Goal: Task Accomplishment & Management: Use online tool/utility

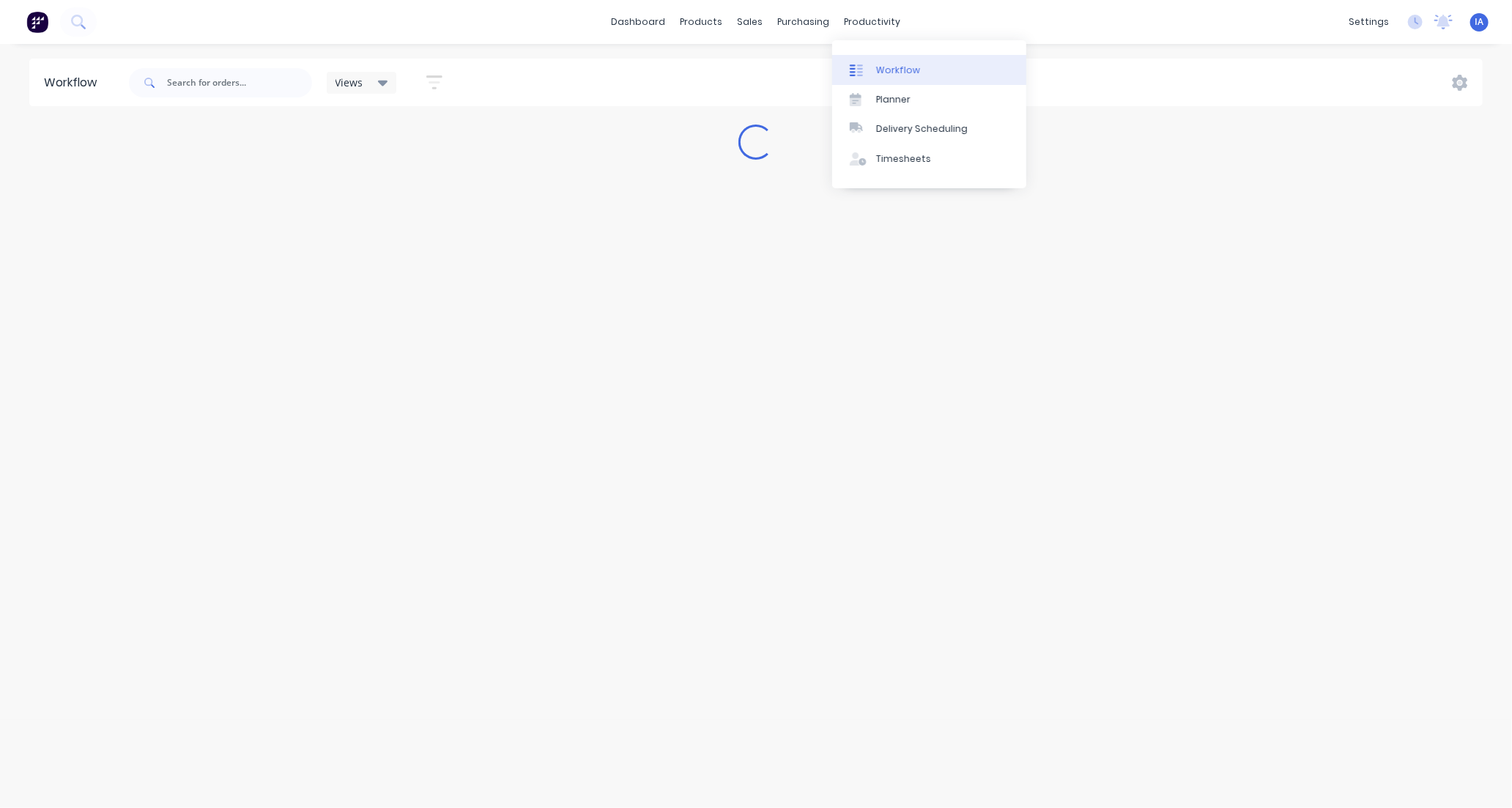
click at [930, 64] on link "Workflow" at bounding box center [929, 69] width 194 height 29
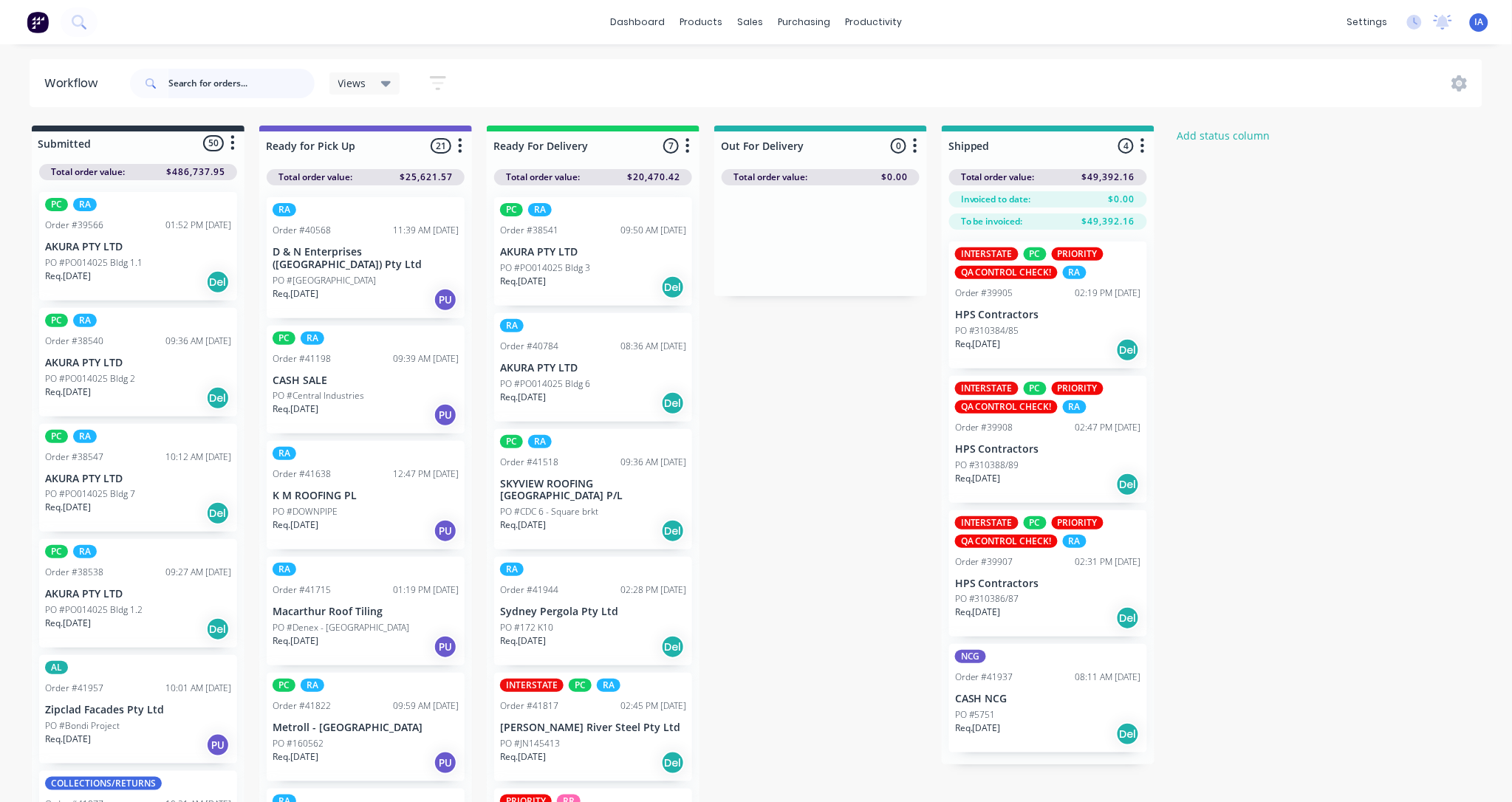
click at [194, 82] on input "text" at bounding box center [242, 83] width 146 height 29
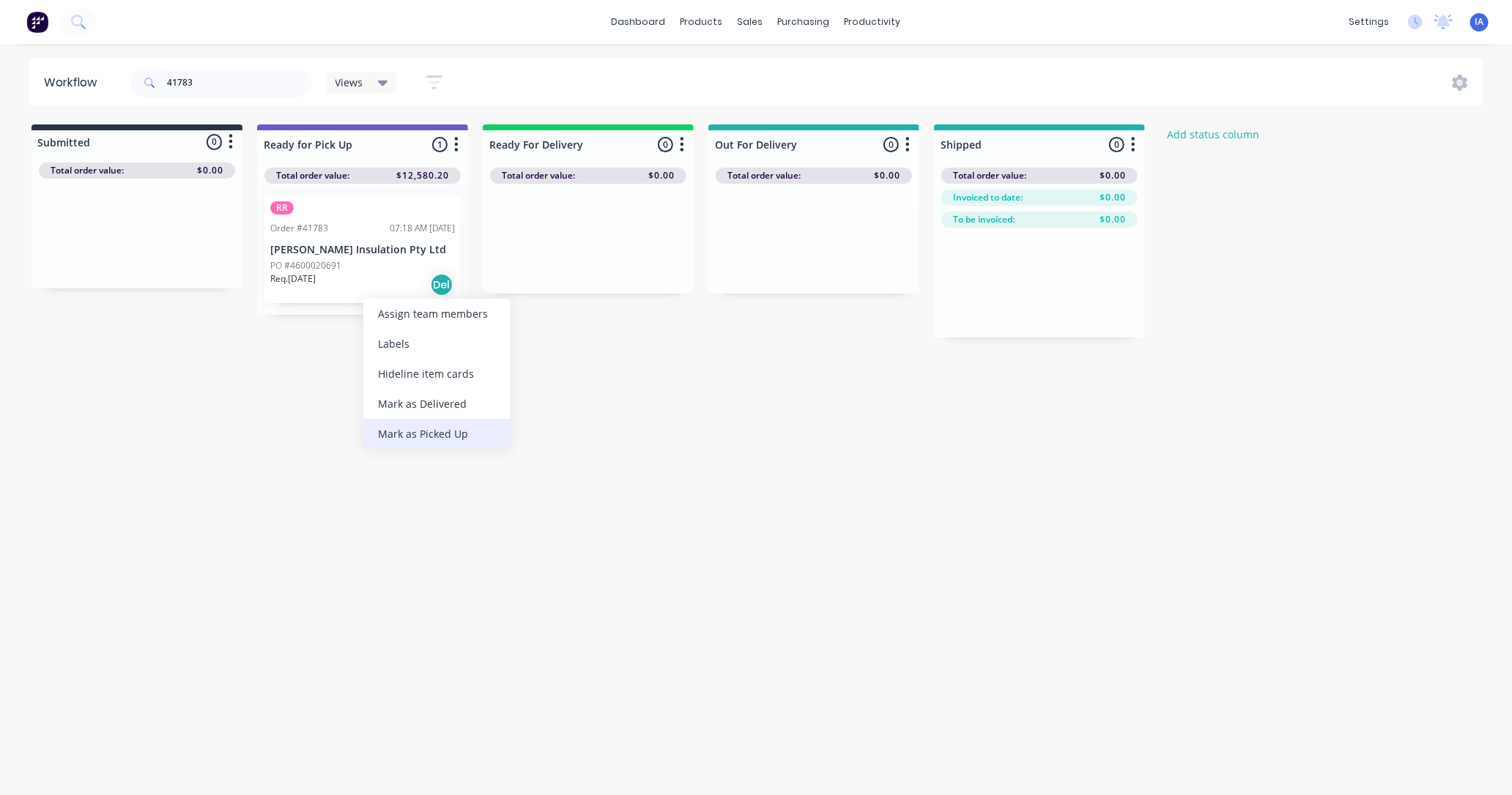
click at [408, 430] on div "Mark as Picked Up" at bounding box center [437, 433] width 147 height 30
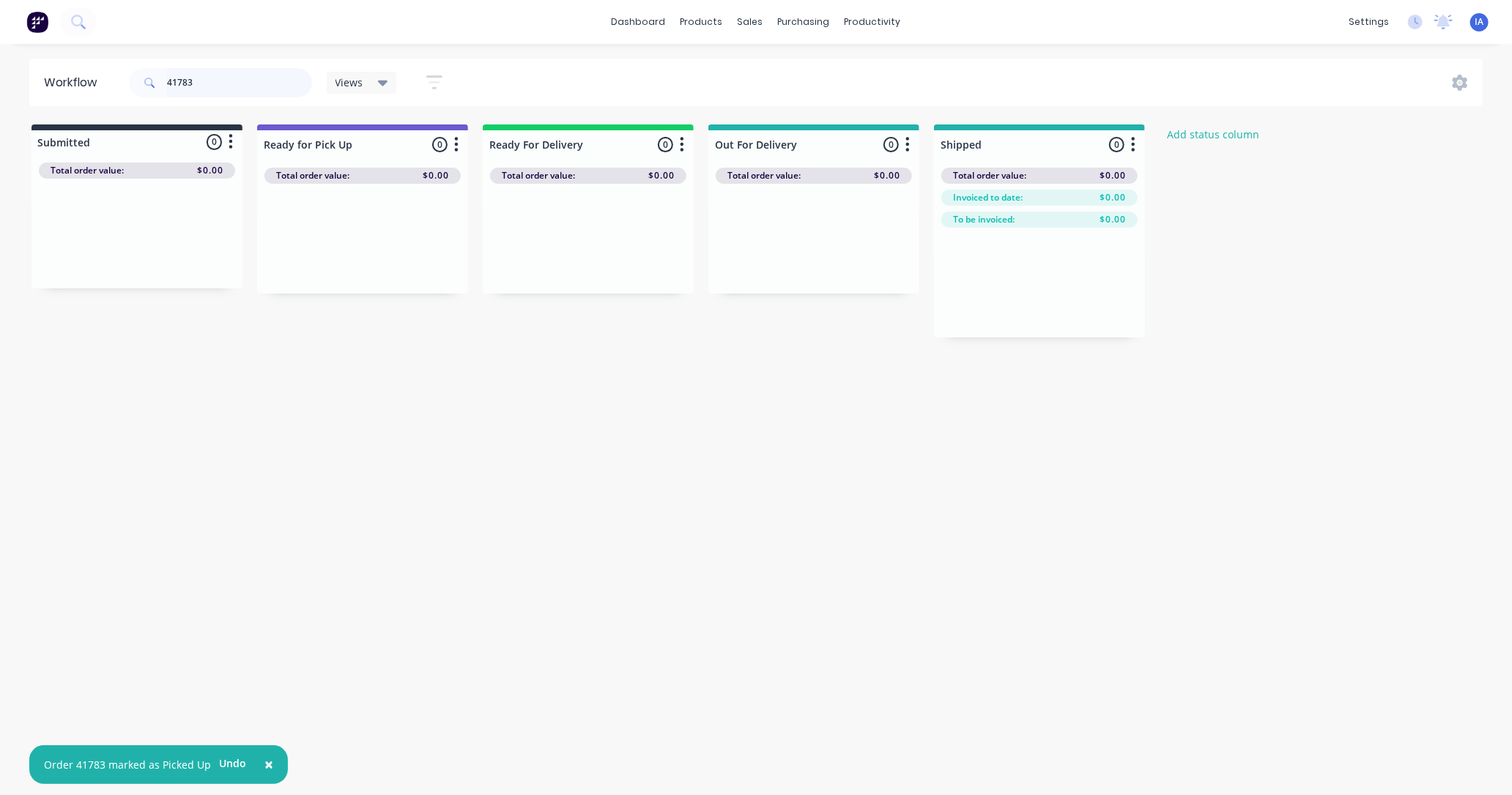
click at [231, 77] on input "41783" at bounding box center [240, 82] width 145 height 29
type input "4"
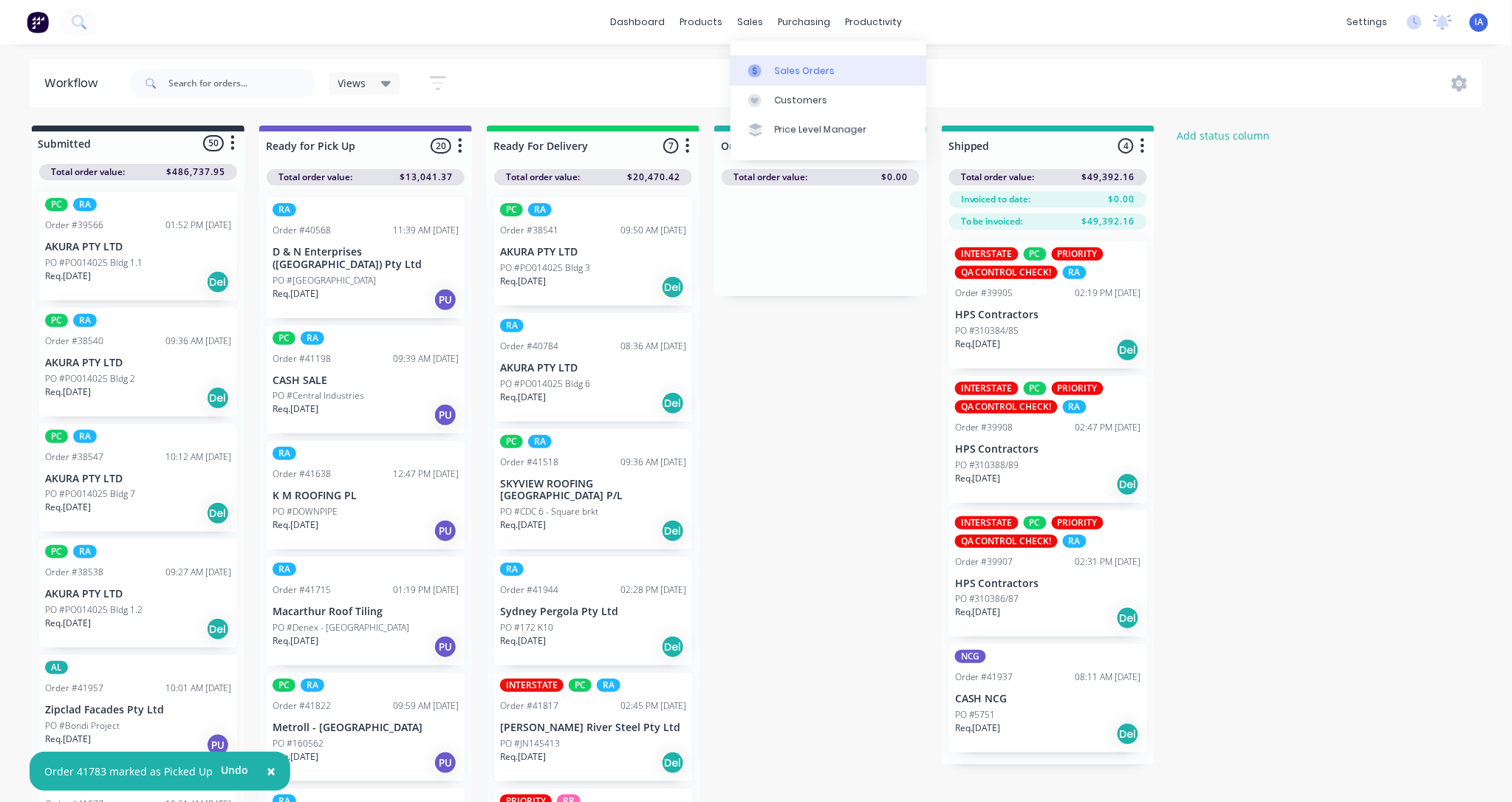
click at [799, 71] on div "Sales Orders" at bounding box center [805, 71] width 61 height 13
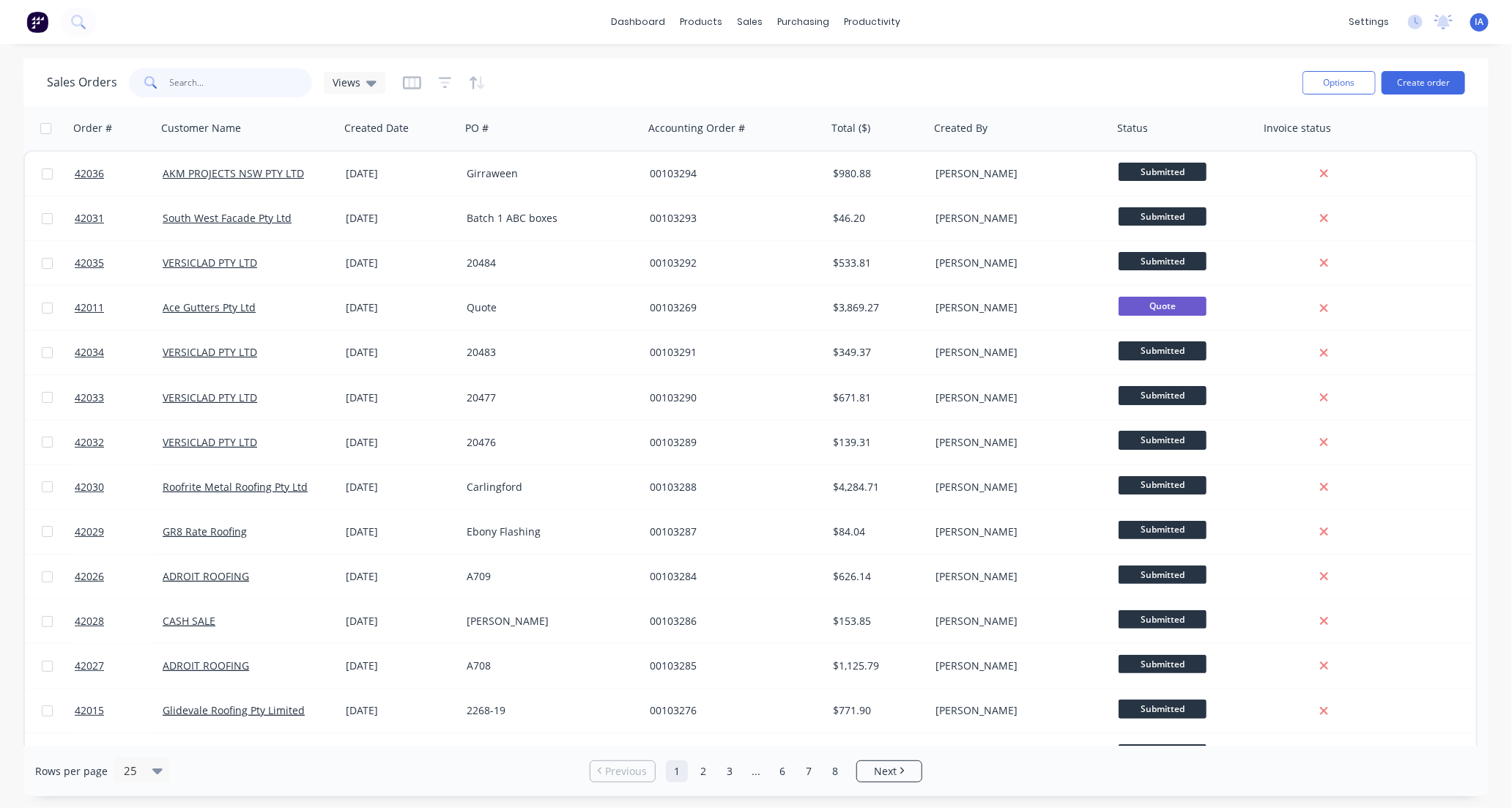
click at [203, 71] on input "text" at bounding box center [241, 82] width 143 height 29
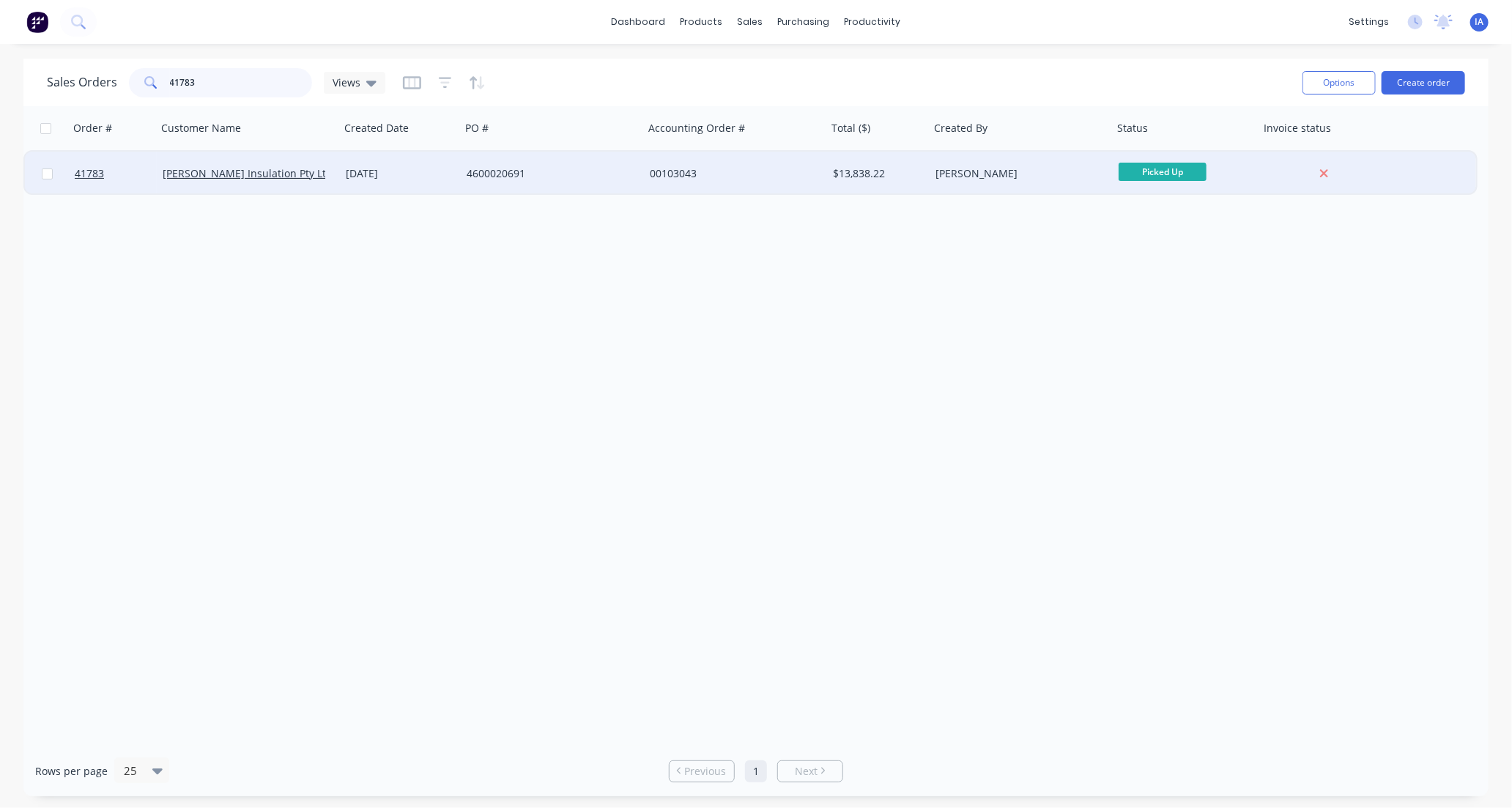
type input "41783"
click at [311, 178] on div "[PERSON_NAME] Insulation Pty Ltd" at bounding box center [243, 173] width 163 height 14
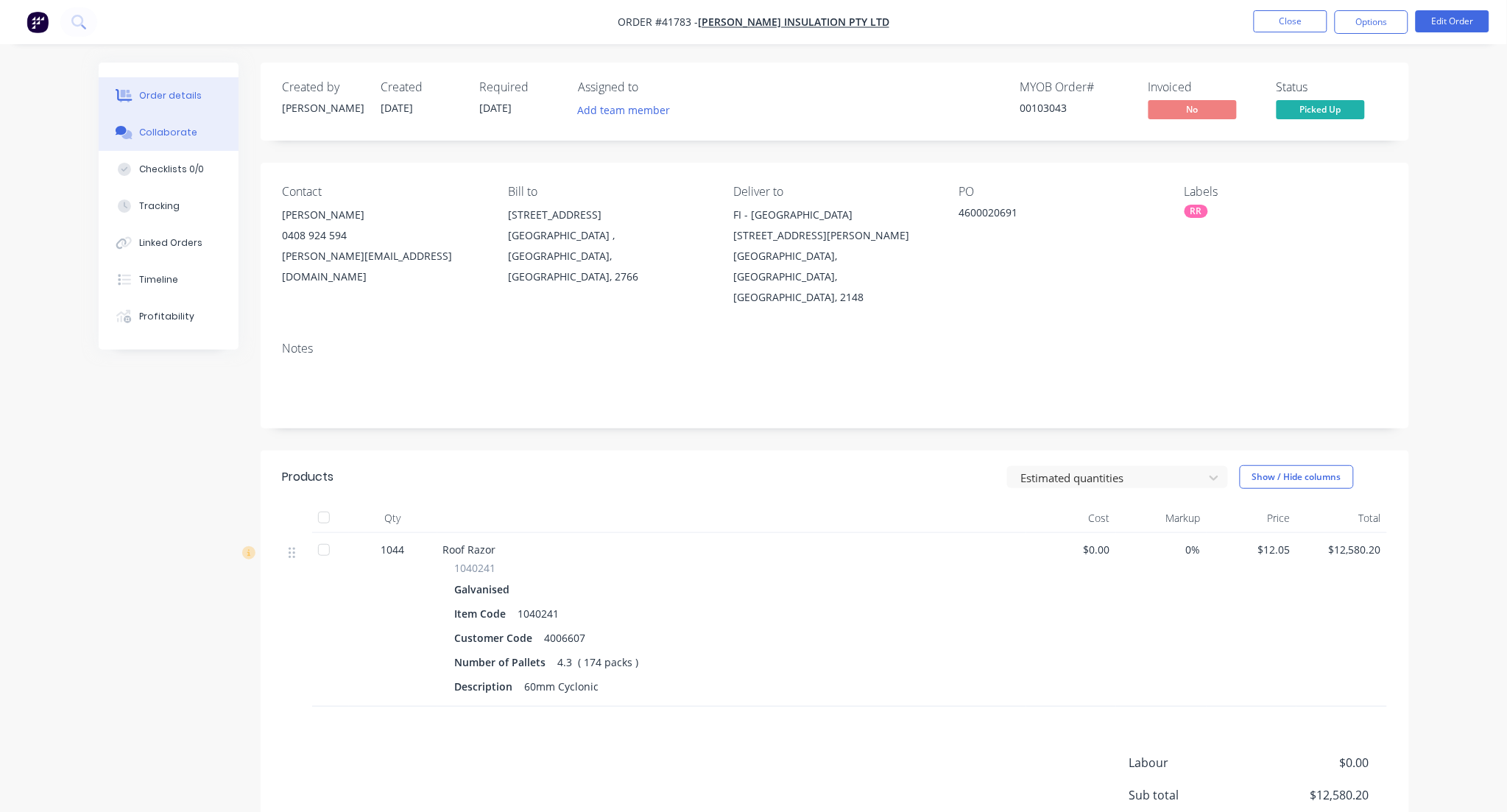
click at [172, 134] on div "Collaborate" at bounding box center [168, 132] width 58 height 13
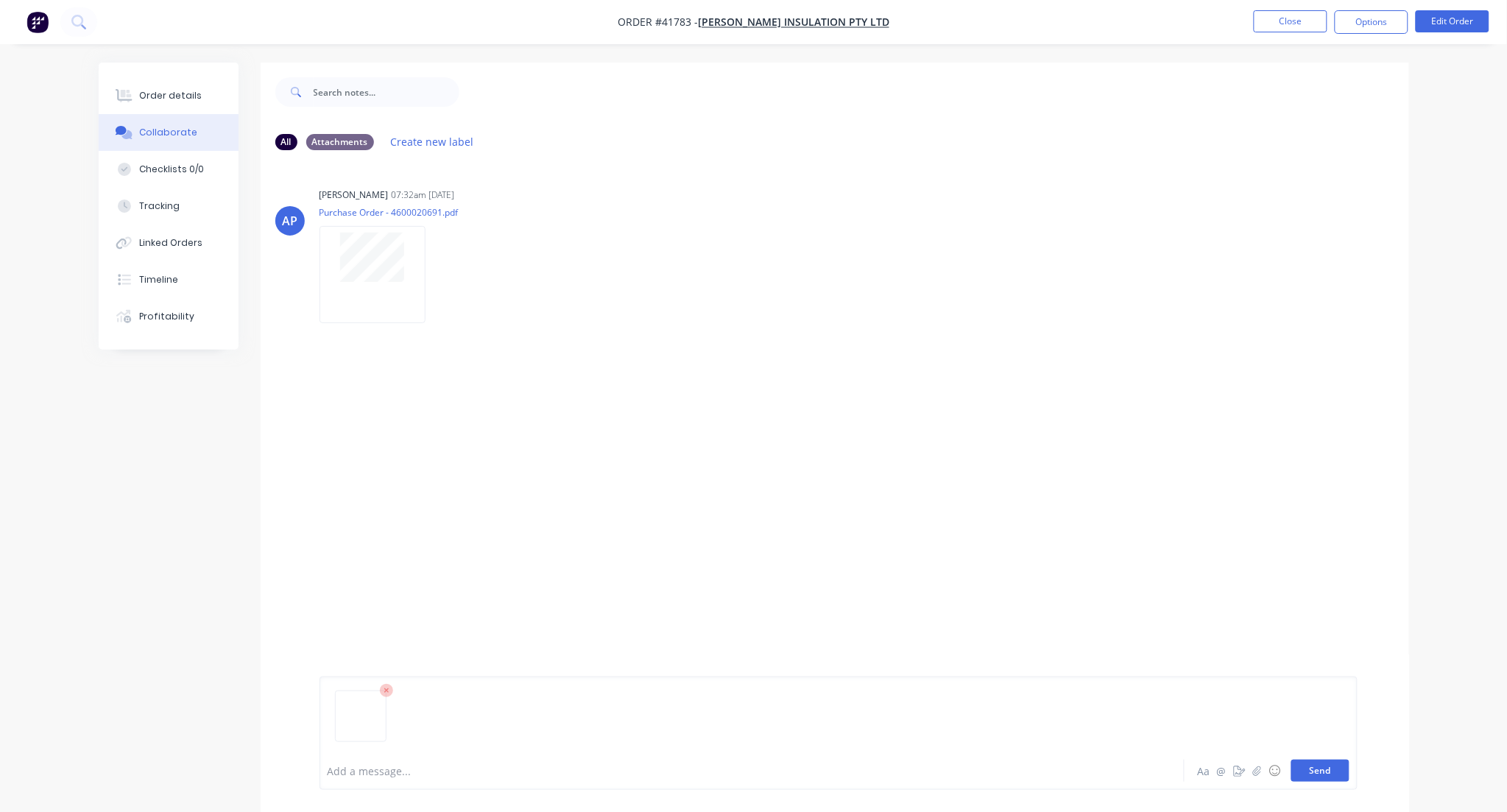
click at [1308, 768] on button "Send" at bounding box center [1321, 771] width 58 height 22
click at [1282, 23] on button "Close" at bounding box center [1291, 21] width 74 height 22
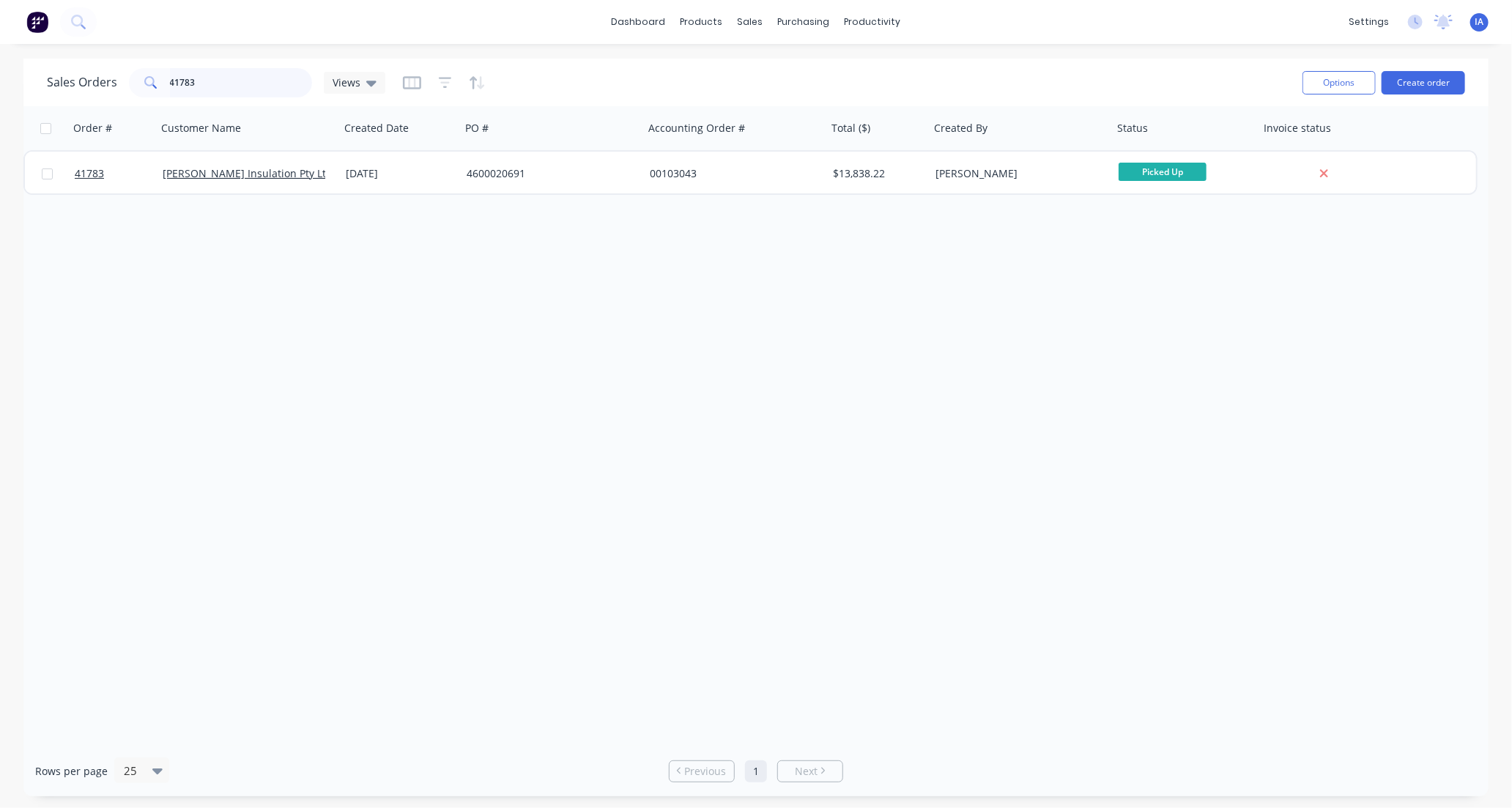
click at [252, 73] on input "41783" at bounding box center [241, 82] width 143 height 29
type input "4"
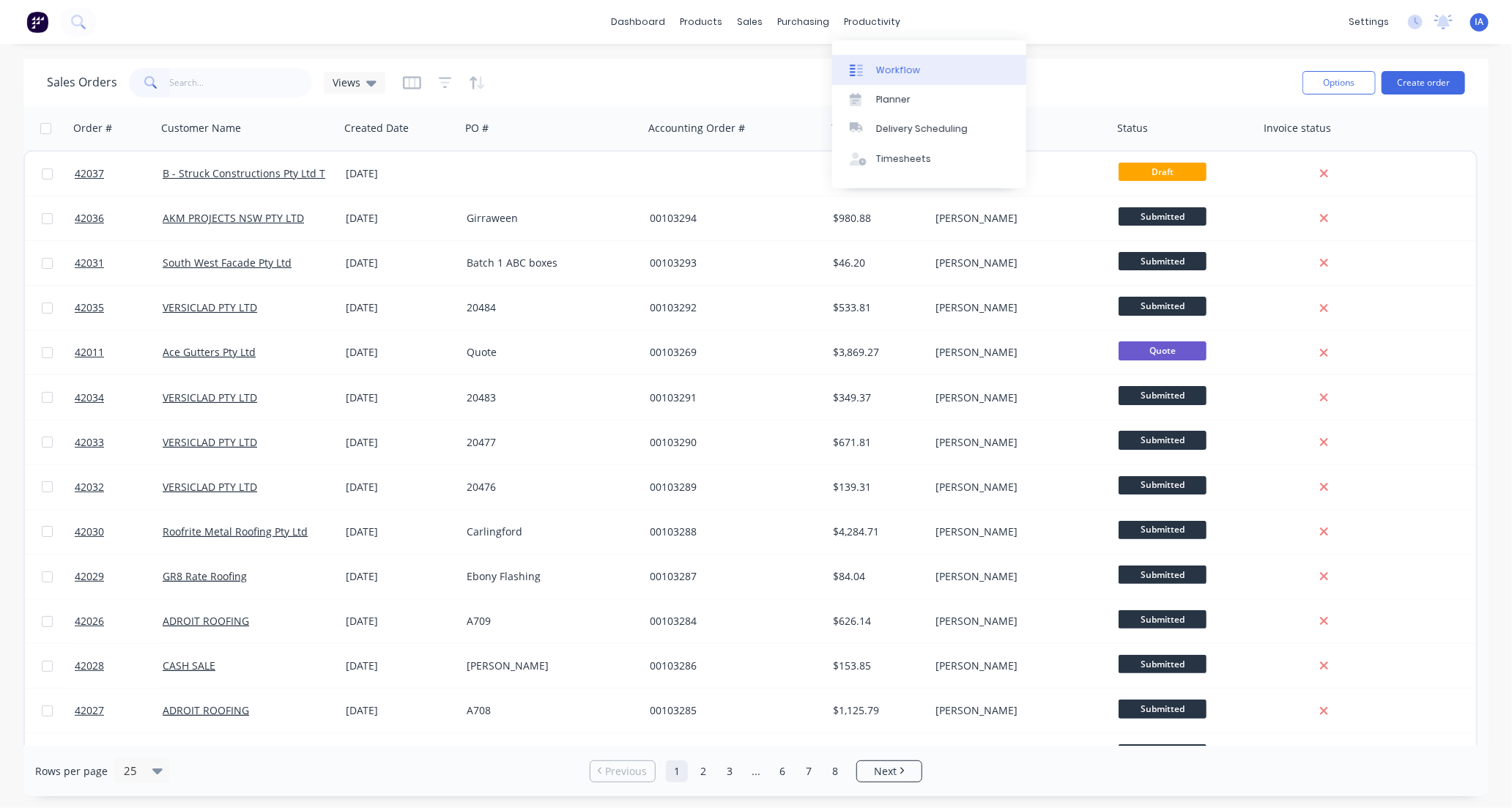
click at [914, 70] on div "Workflow" at bounding box center [898, 70] width 44 height 13
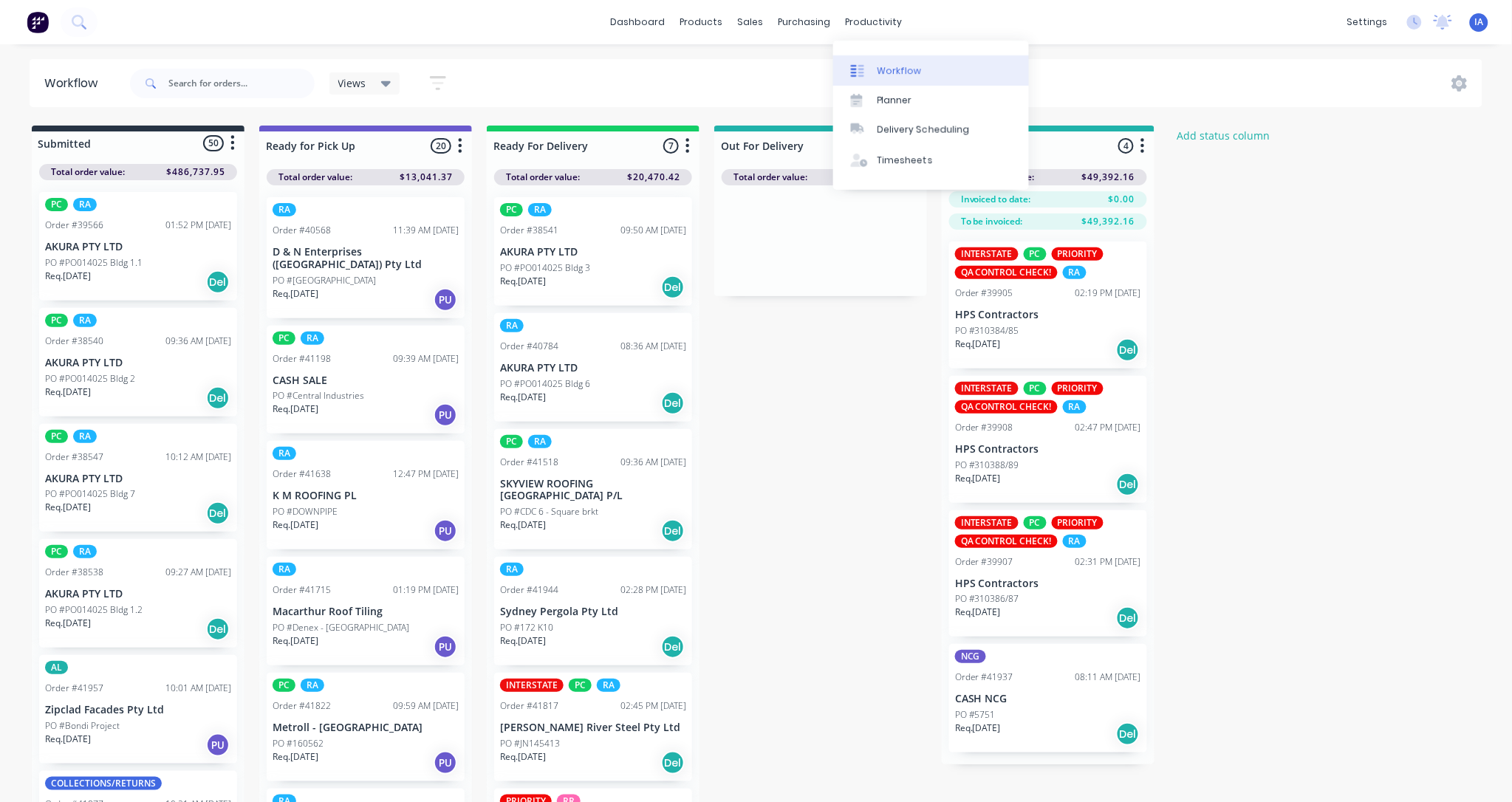
click at [903, 69] on div "Workflow" at bounding box center [900, 71] width 45 height 13
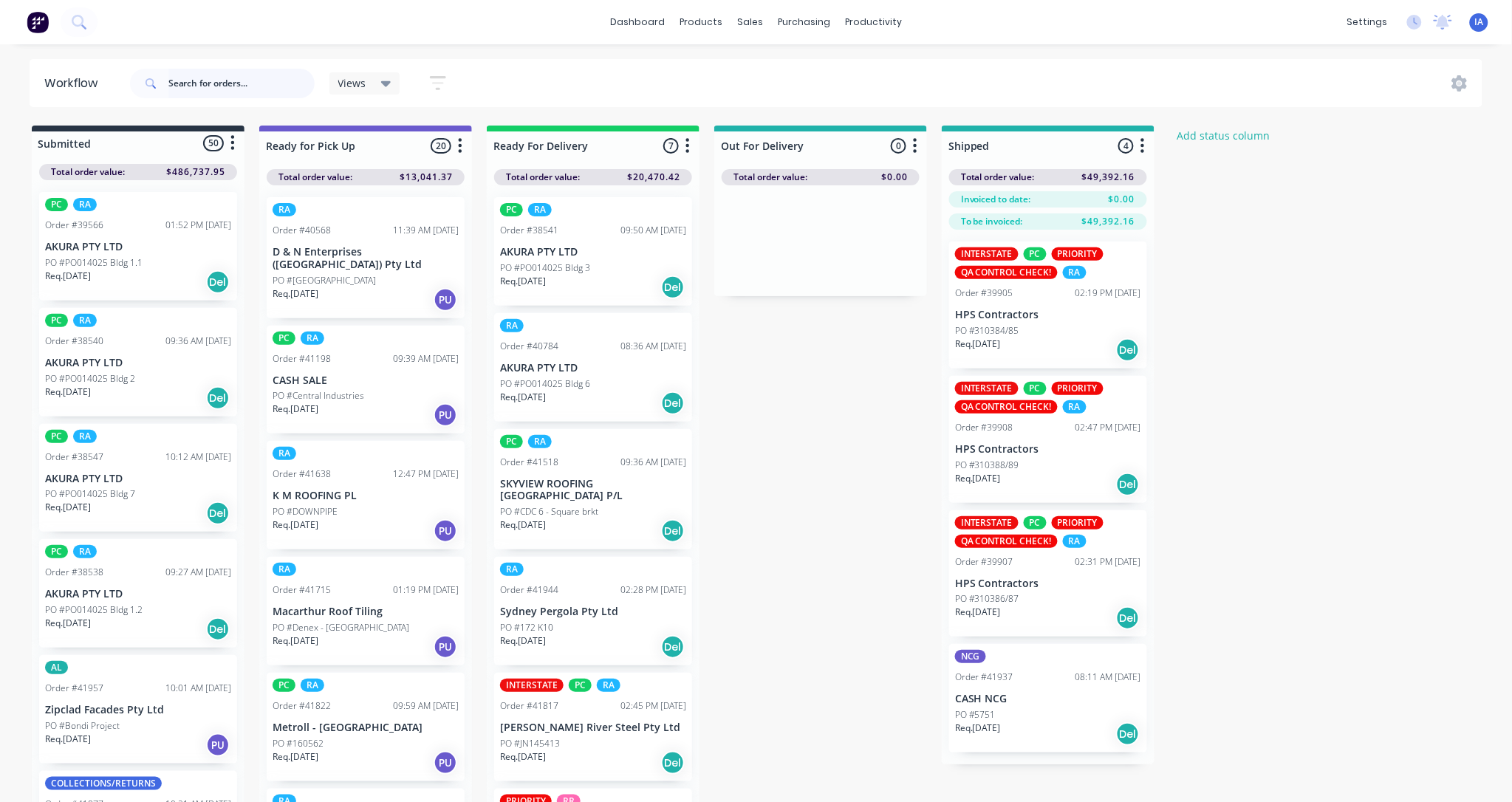
click at [205, 82] on input "text" at bounding box center [242, 83] width 146 height 29
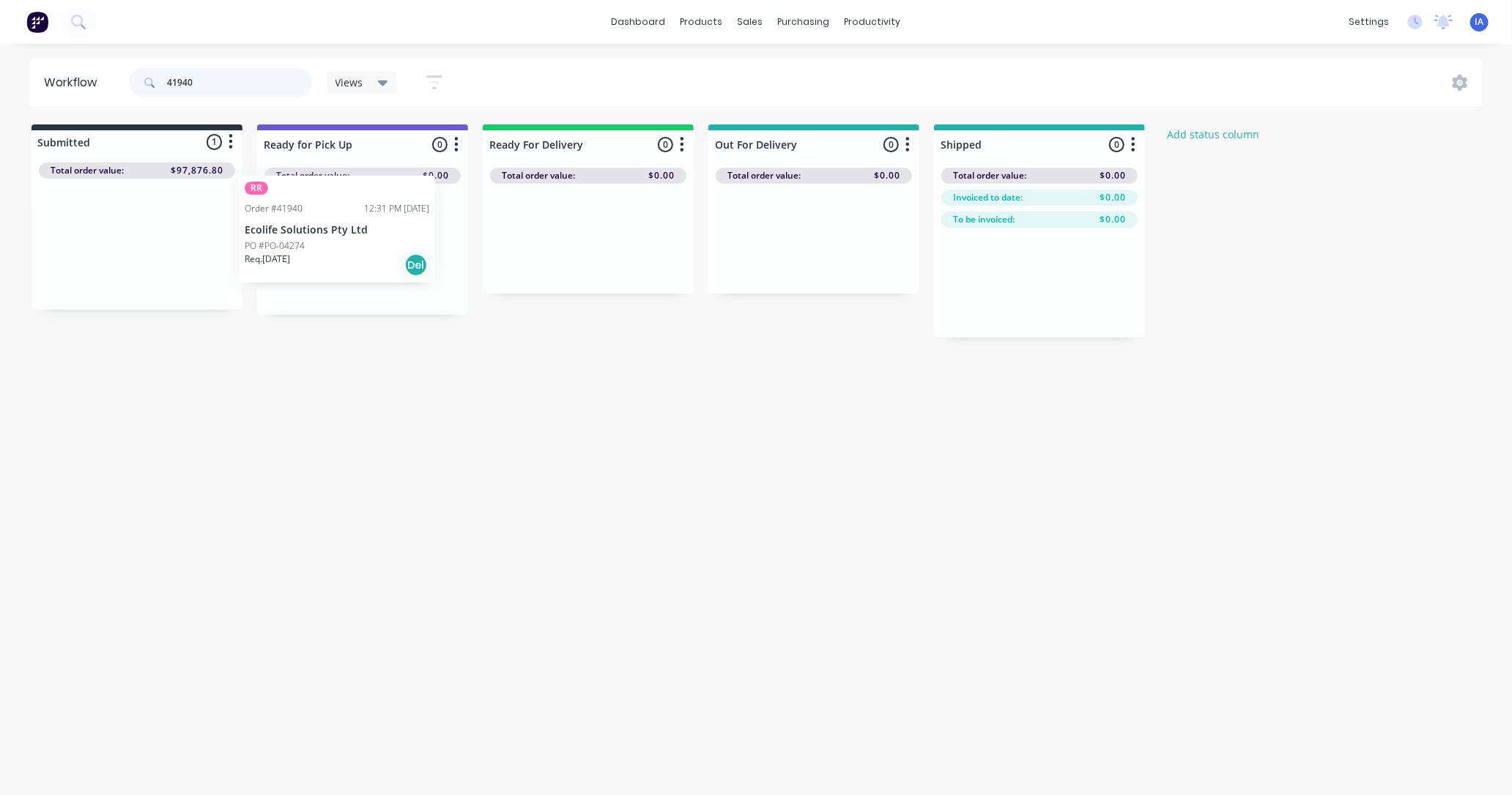
drag, startPoint x: 114, startPoint y: 275, endPoint x: 320, endPoint y: 260, distance: 206.5
click at [320, 260] on div "Submitted 1 Status colour #273444 hex #273444 Save Cancel Summaries Total order…" at bounding box center [786, 230] width 1594 height 213
type input "4"
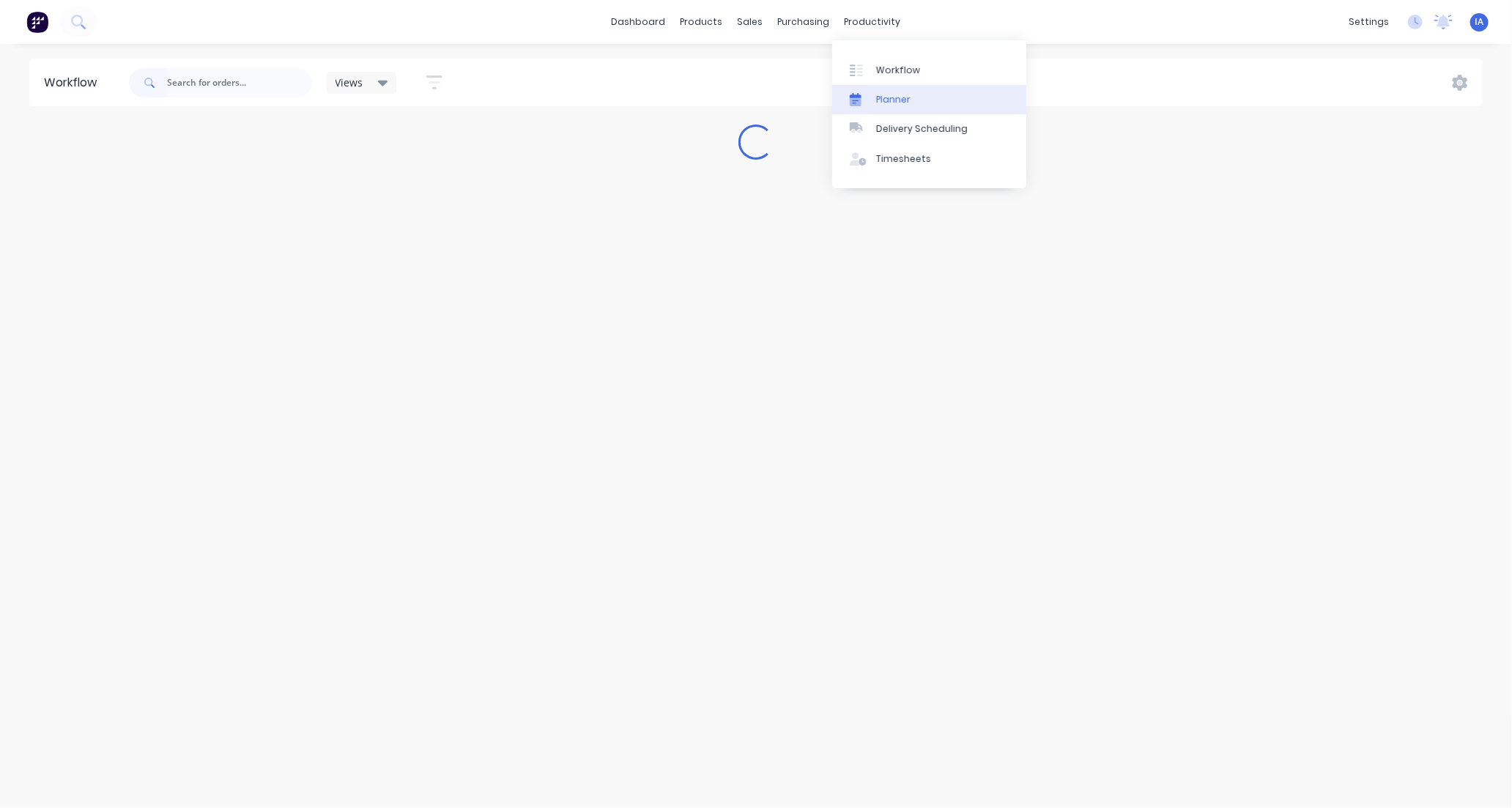
click at [920, 104] on link "Planner" at bounding box center [929, 99] width 194 height 29
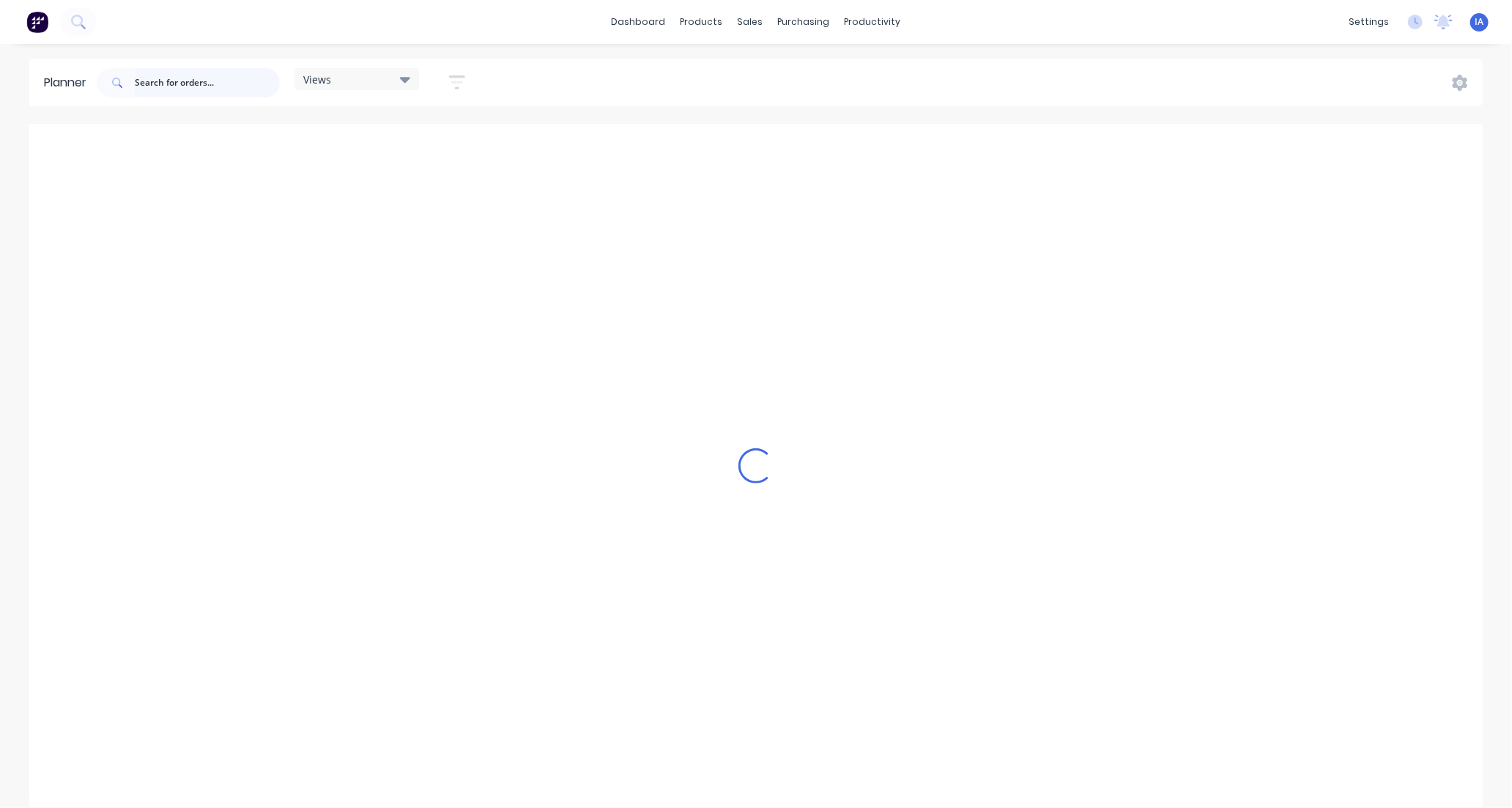
click at [159, 88] on input "text" at bounding box center [208, 82] width 145 height 29
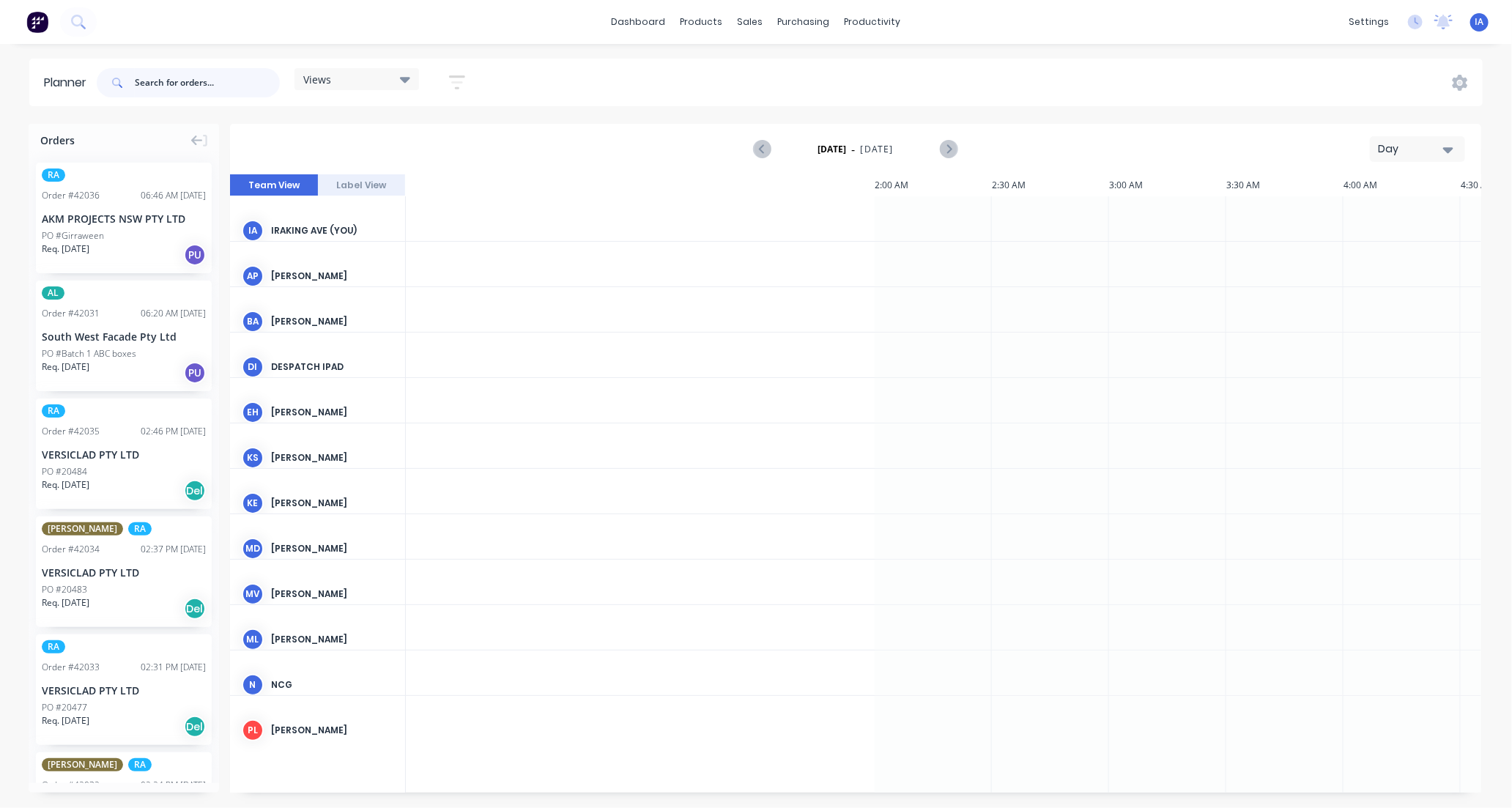
scroll to position [0, 1407]
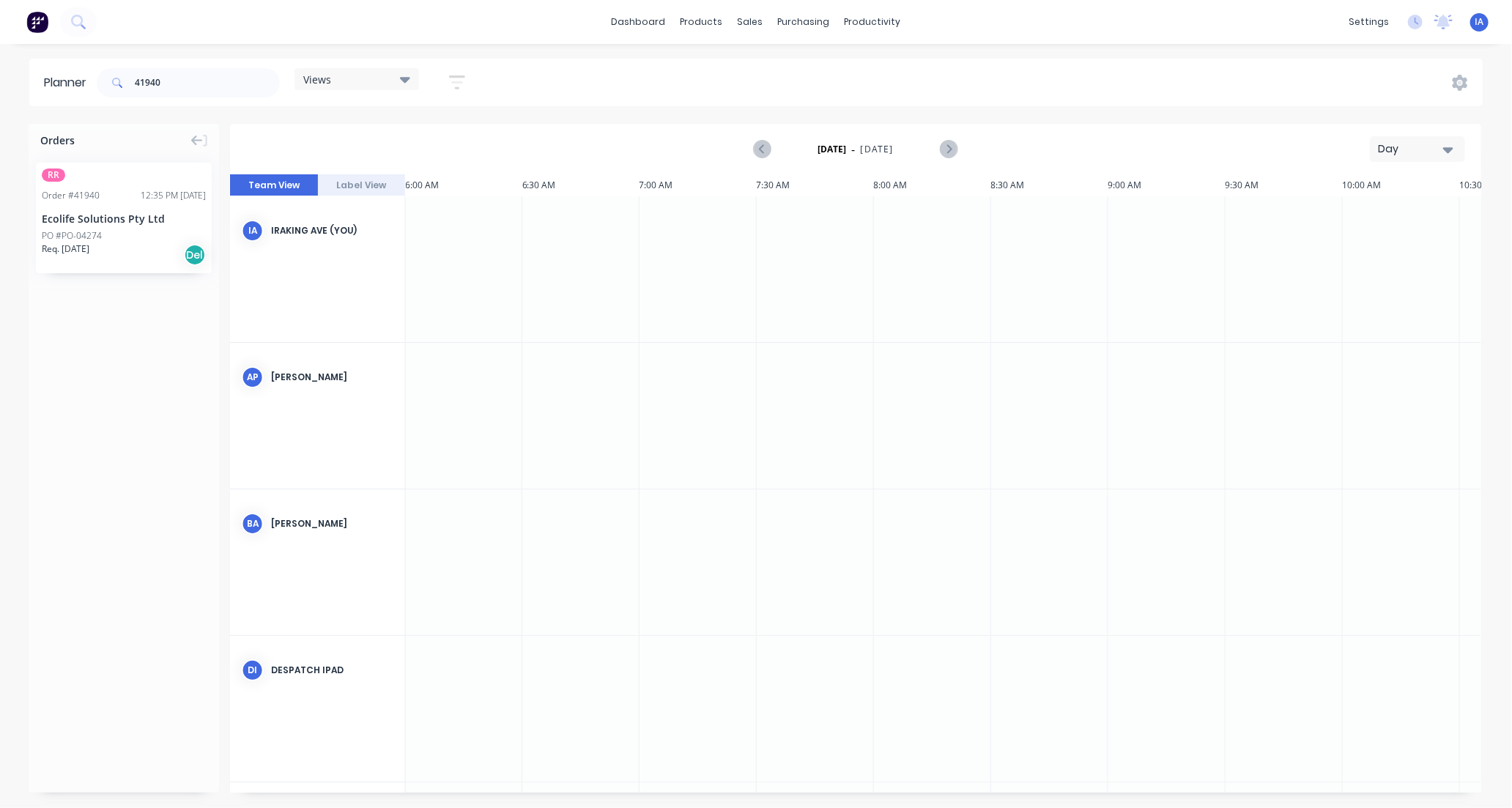
click at [1447, 150] on icon "button" at bounding box center [1448, 150] width 10 height 6
click at [1418, 243] on div "Month" at bounding box center [1391, 246] width 145 height 29
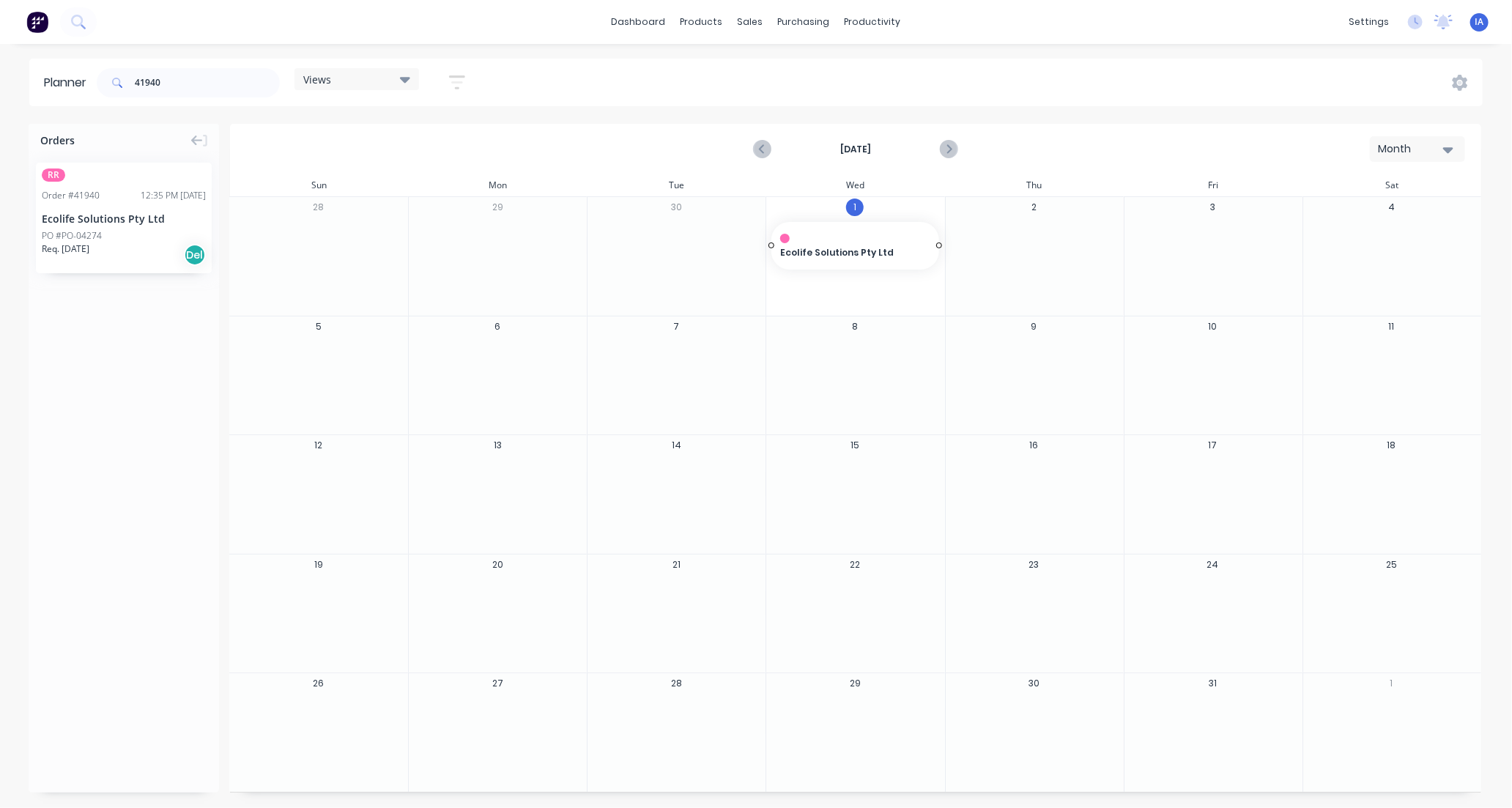
drag, startPoint x: 139, startPoint y: 243, endPoint x: 814, endPoint y: 240, distance: 675.0
click at [879, 376] on div "Mark as done" at bounding box center [908, 378] width 156 height 30
click at [199, 84] on input "41940" at bounding box center [208, 82] width 145 height 29
type input "4"
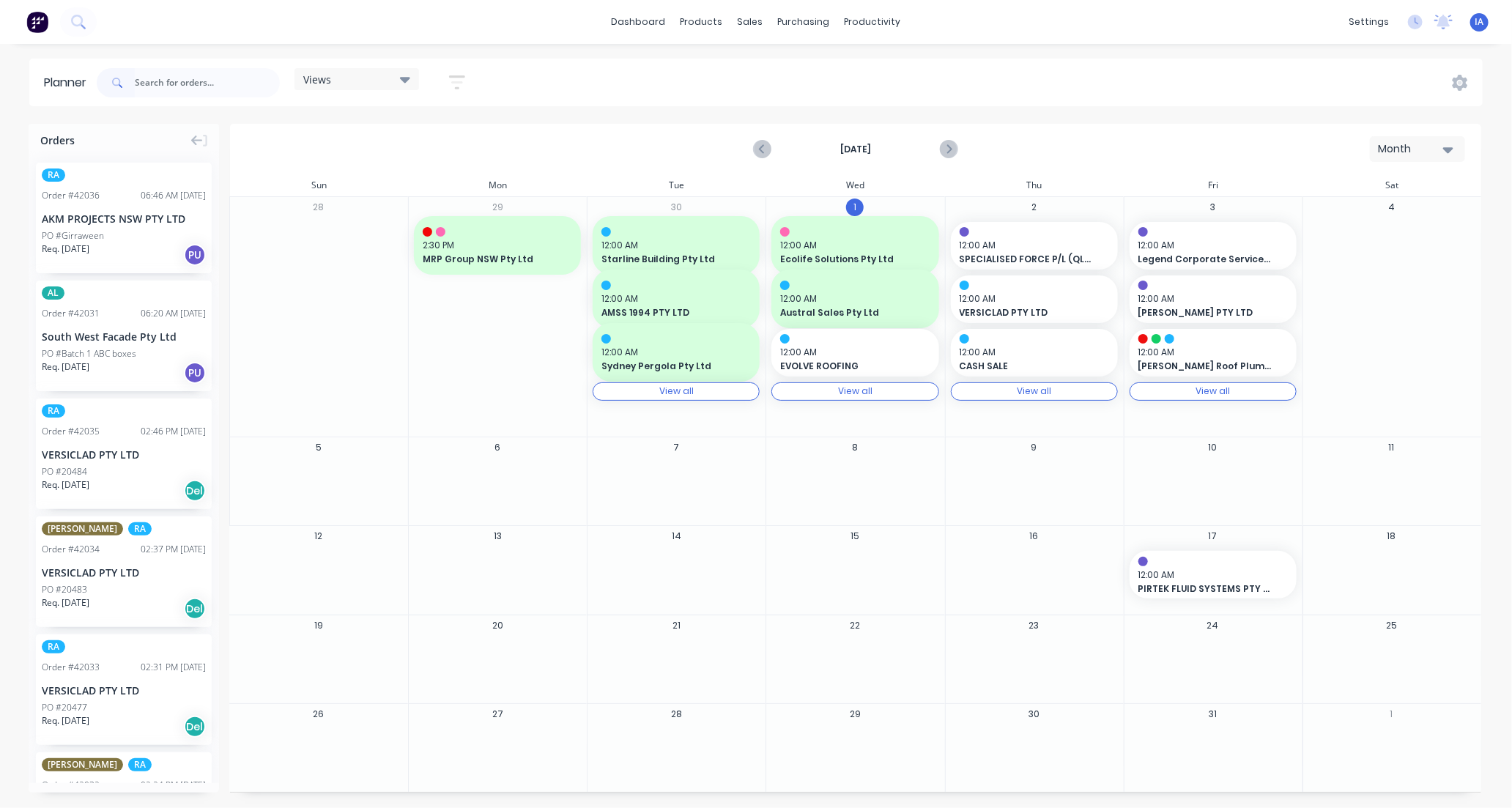
click at [1447, 147] on icon "button" at bounding box center [1448, 150] width 10 height 6
click at [1407, 192] on div "Day" at bounding box center [1391, 188] width 145 height 29
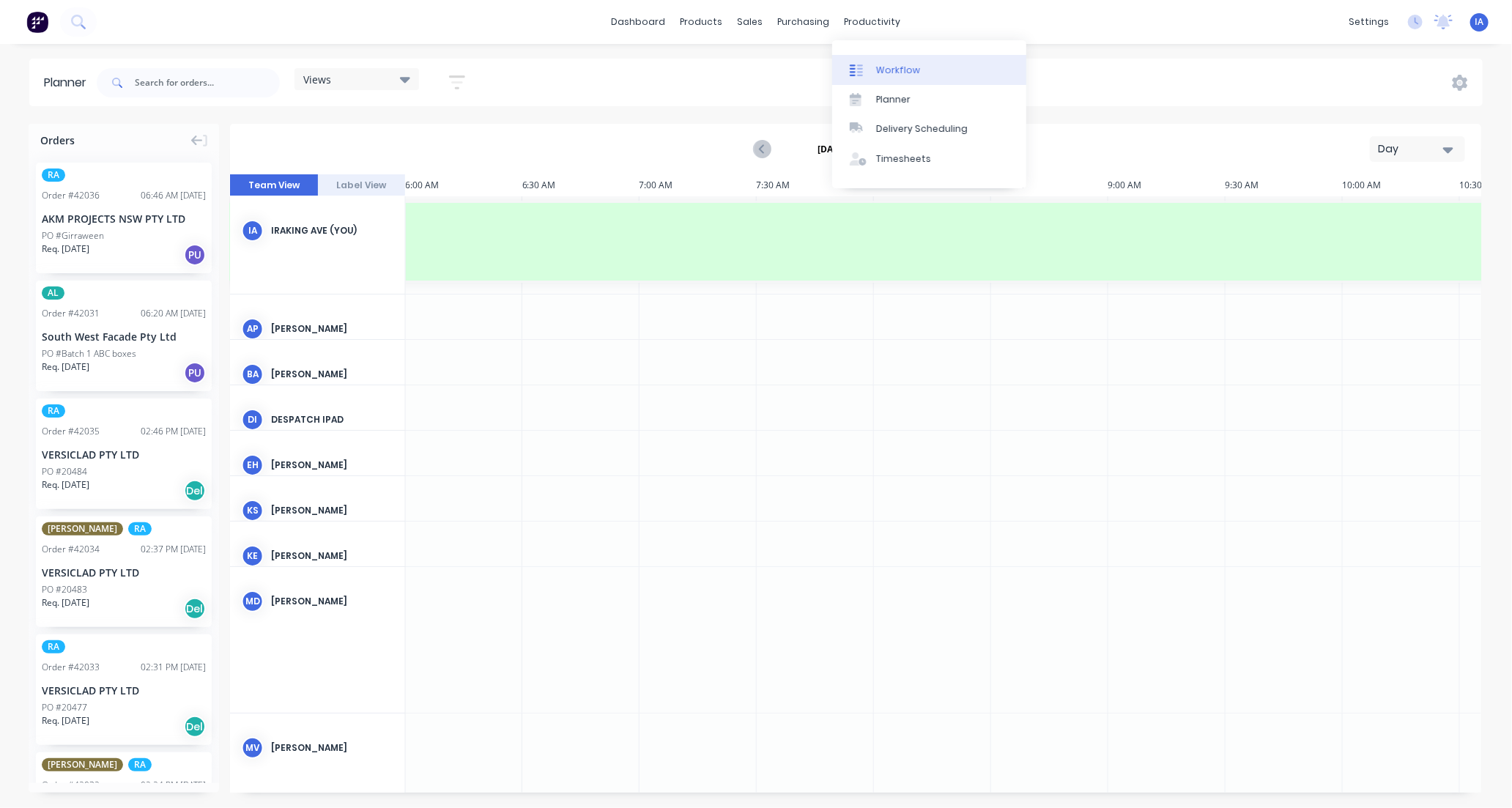
click at [930, 73] on link "Workflow" at bounding box center [929, 69] width 194 height 29
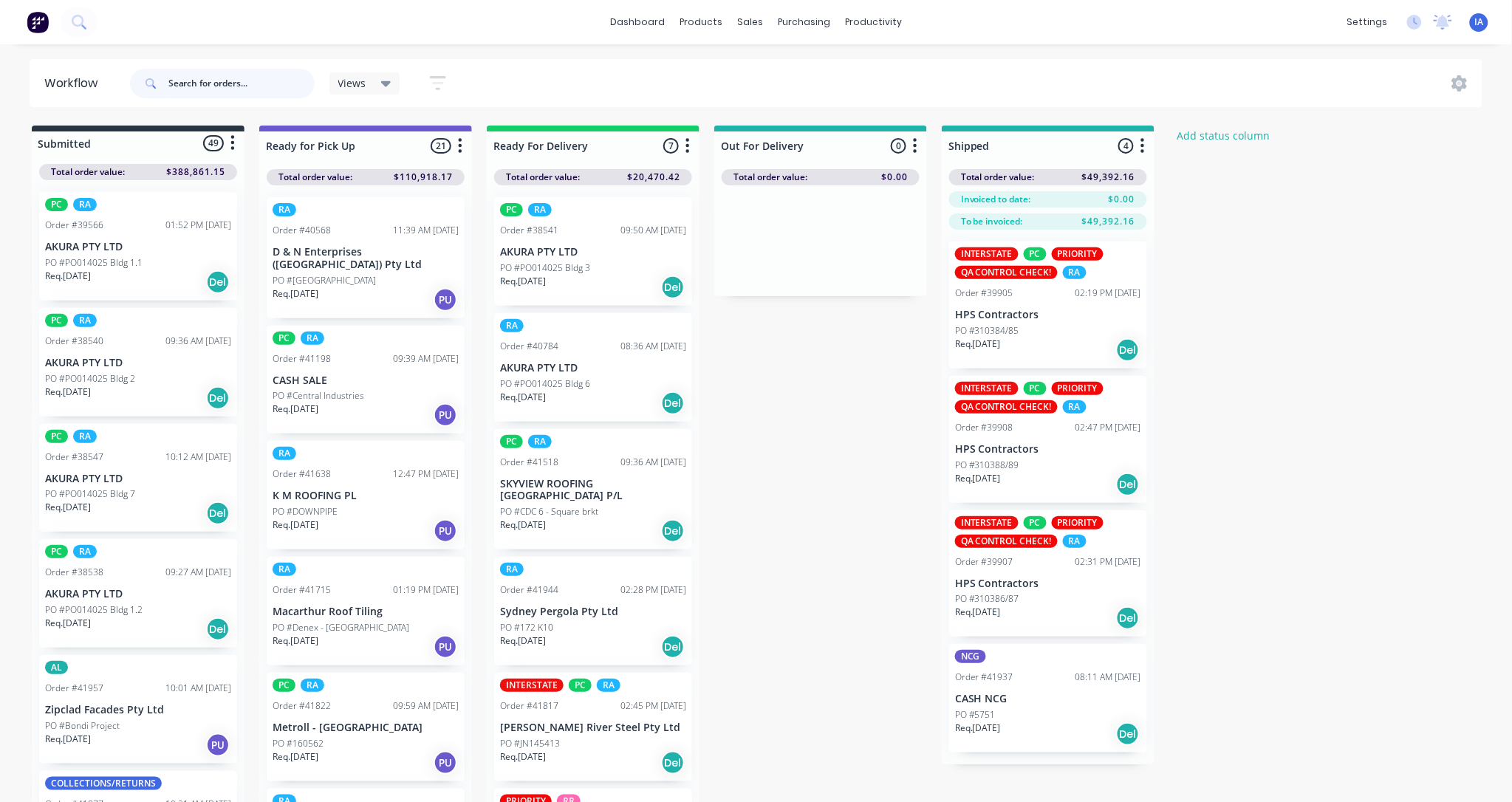
click at [241, 82] on input "text" at bounding box center [242, 83] width 146 height 29
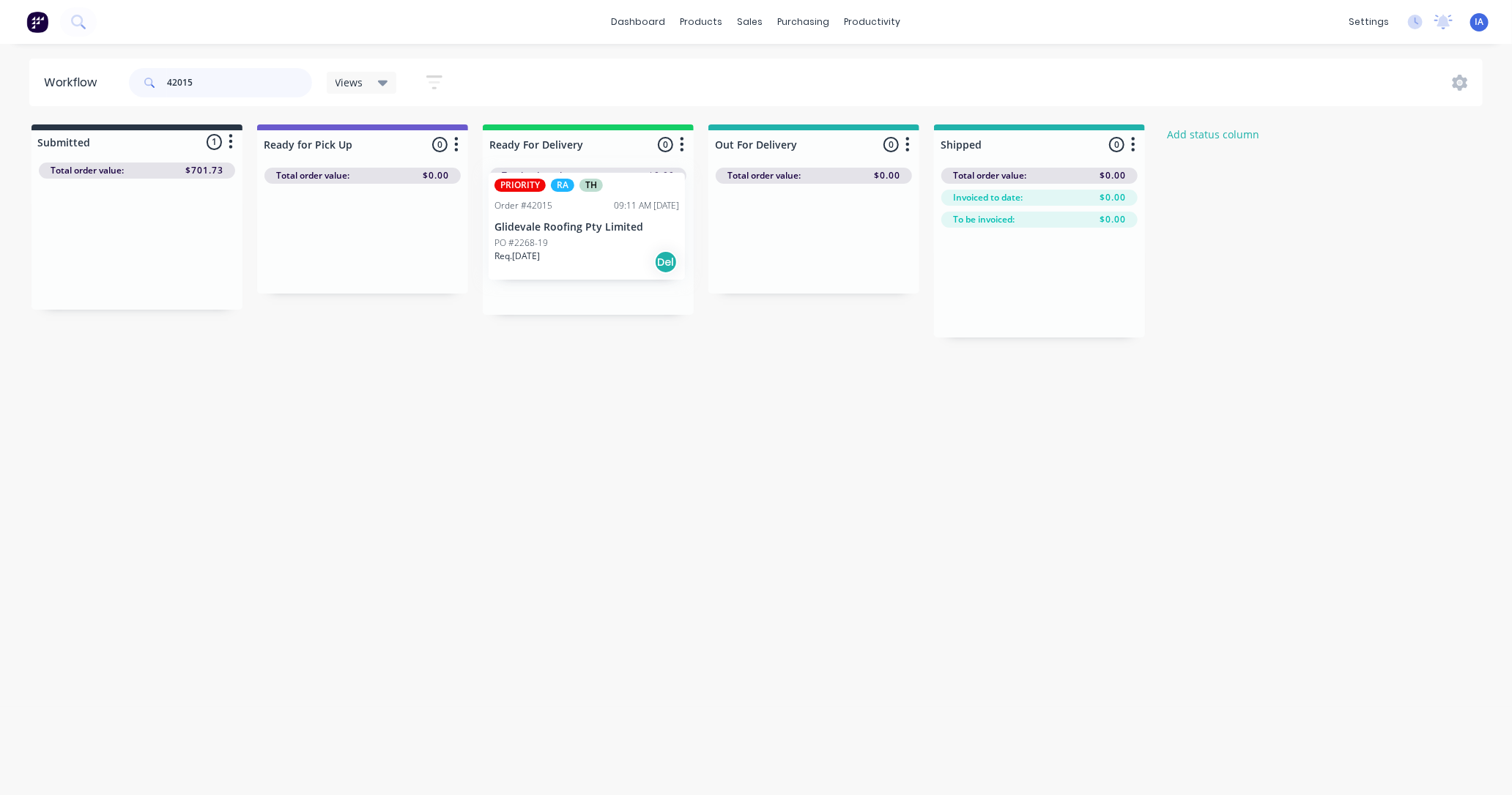
drag, startPoint x: 137, startPoint y: 294, endPoint x: 591, endPoint y: 276, distance: 454.4
click at [591, 276] on div "Submitted 1 Status colour #273444 hex #273444 Save Cancel Summaries Total order…" at bounding box center [786, 230] width 1594 height 213
type input "4"
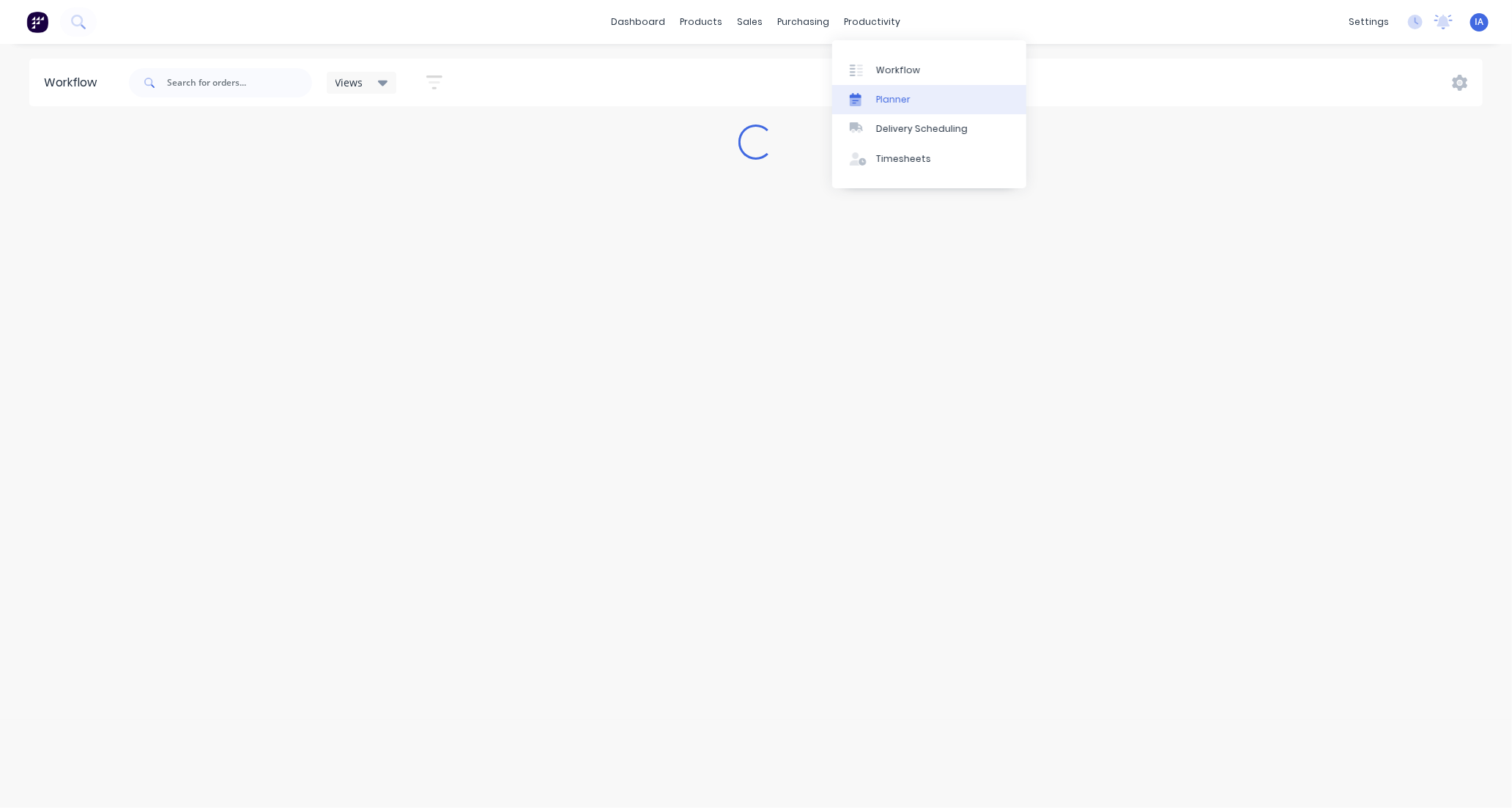
click at [931, 102] on link "Planner" at bounding box center [929, 99] width 194 height 29
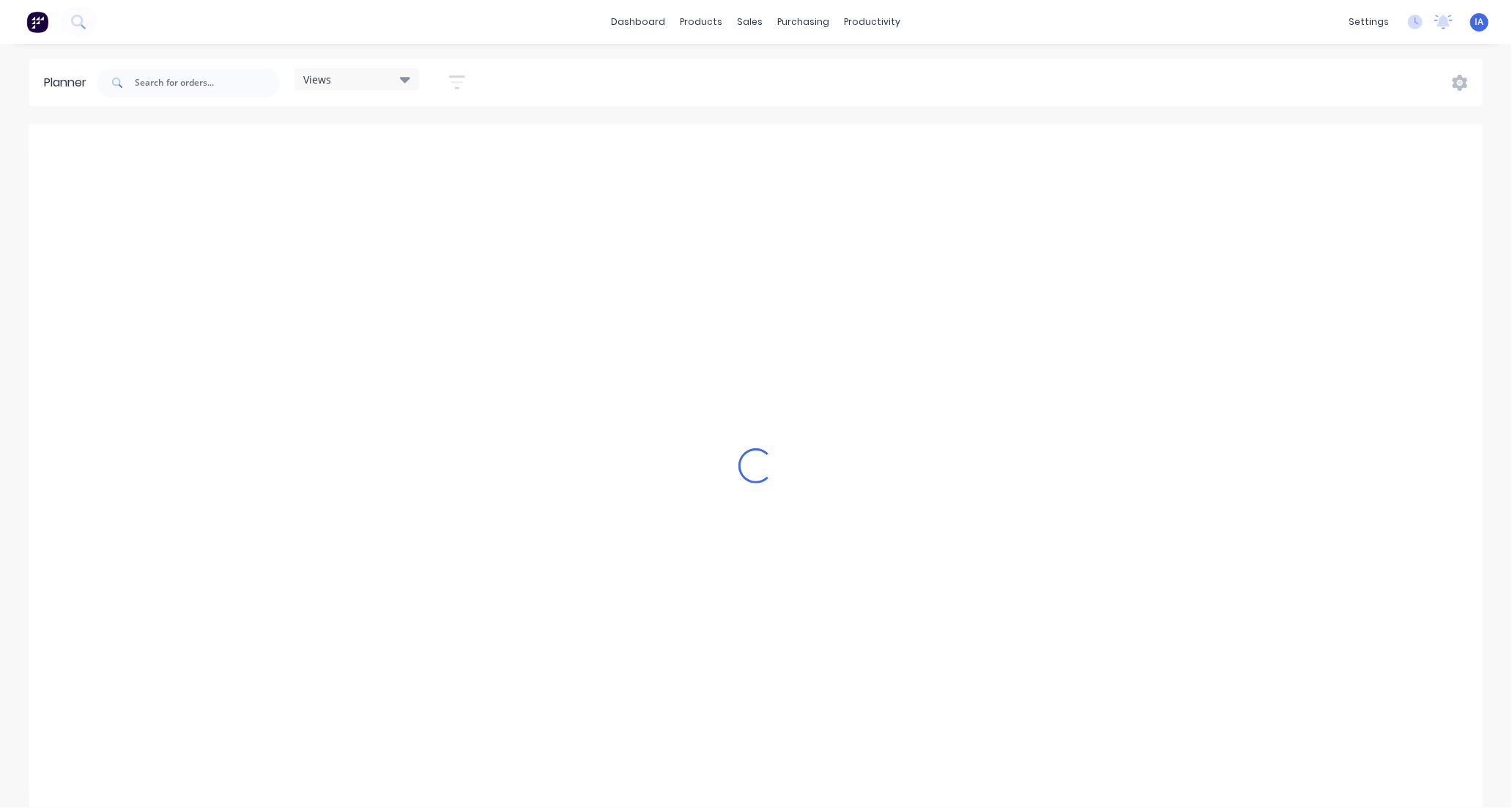
scroll to position [0, 1407]
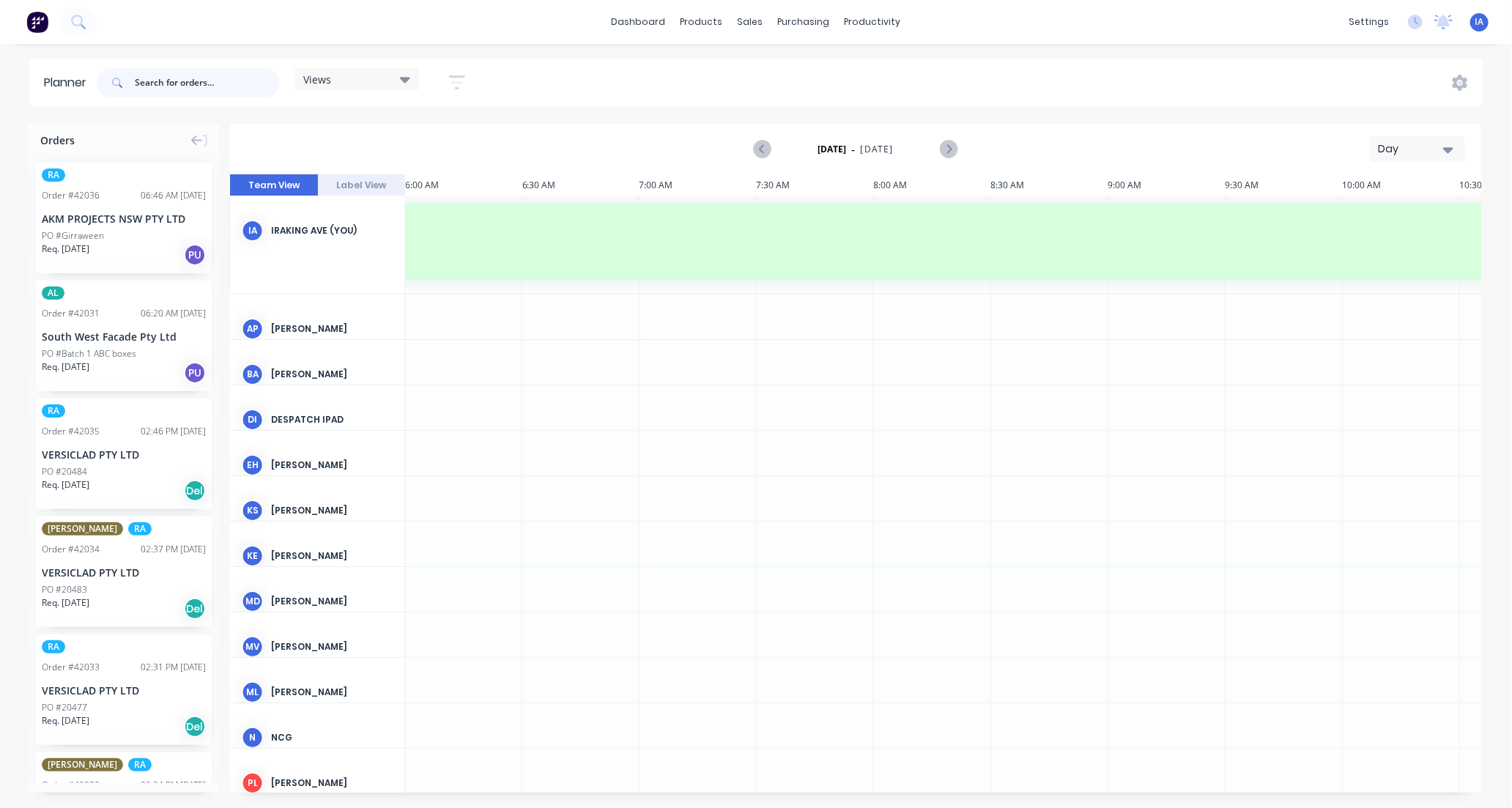
click at [186, 77] on input "text" at bounding box center [208, 82] width 145 height 29
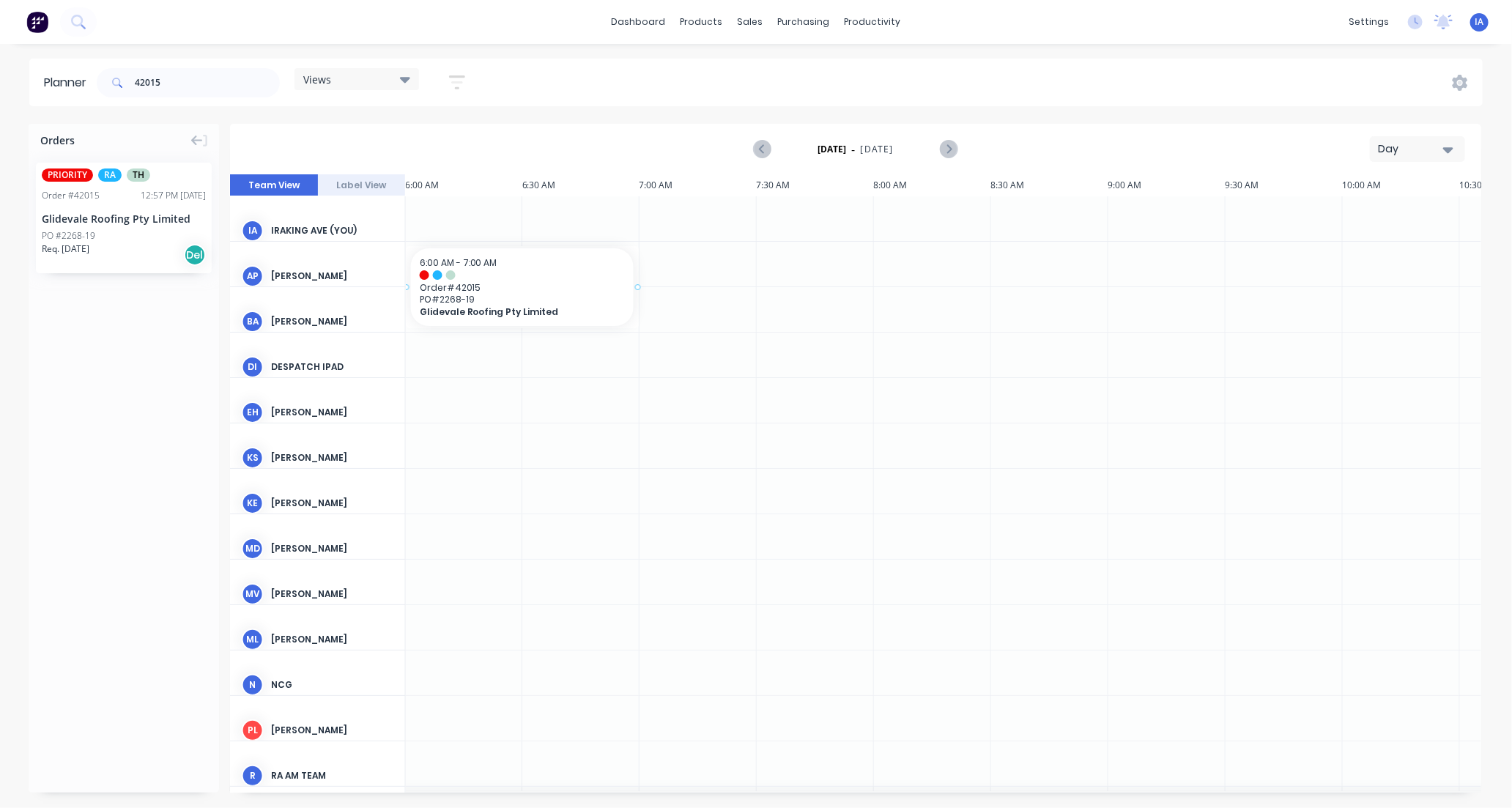
scroll to position [0, 1404]
drag, startPoint x: 149, startPoint y: 249, endPoint x: 665, endPoint y: 214, distance: 517.2
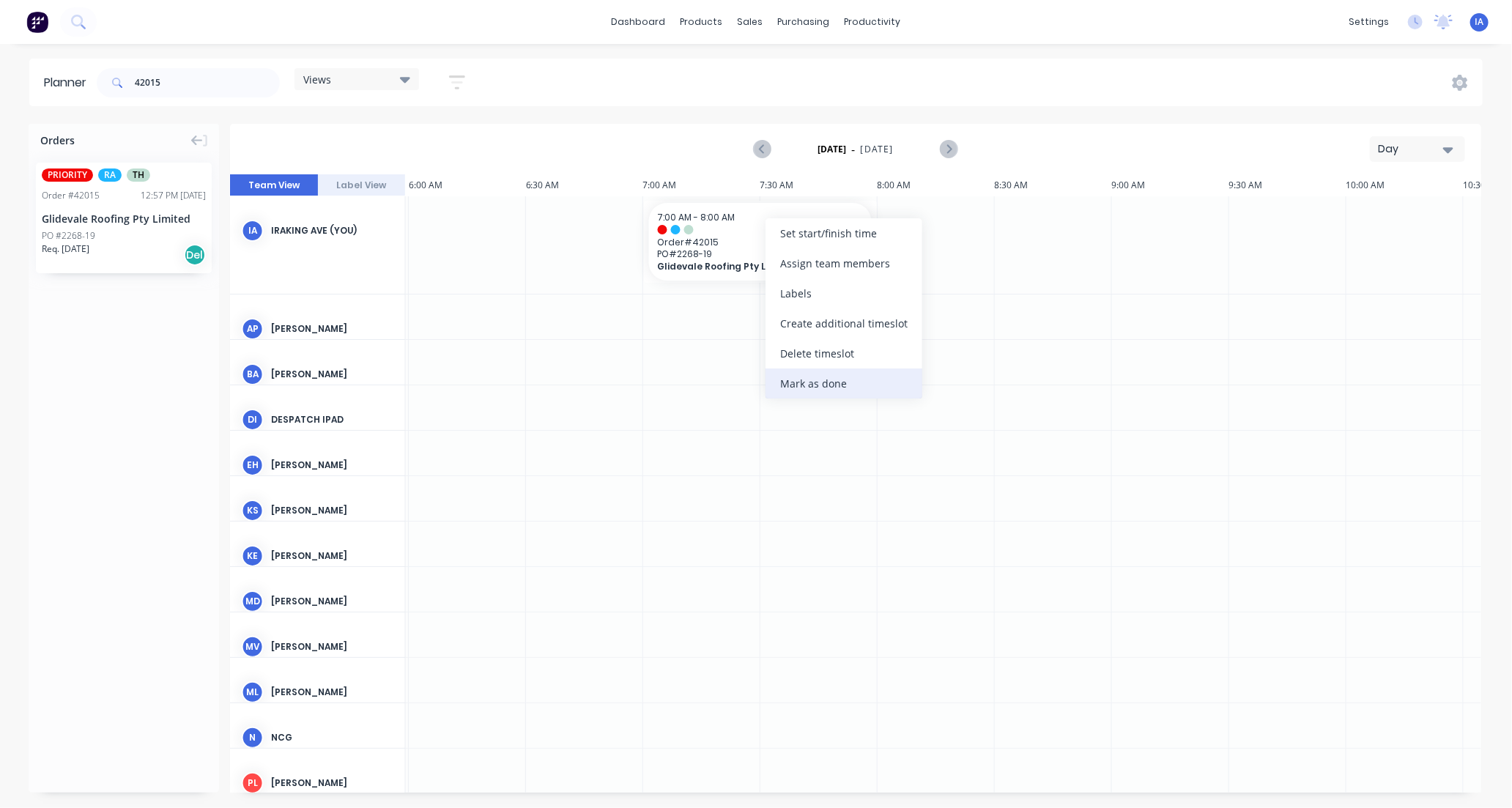
click at [831, 385] on div "Mark as done" at bounding box center [843, 383] width 156 height 30
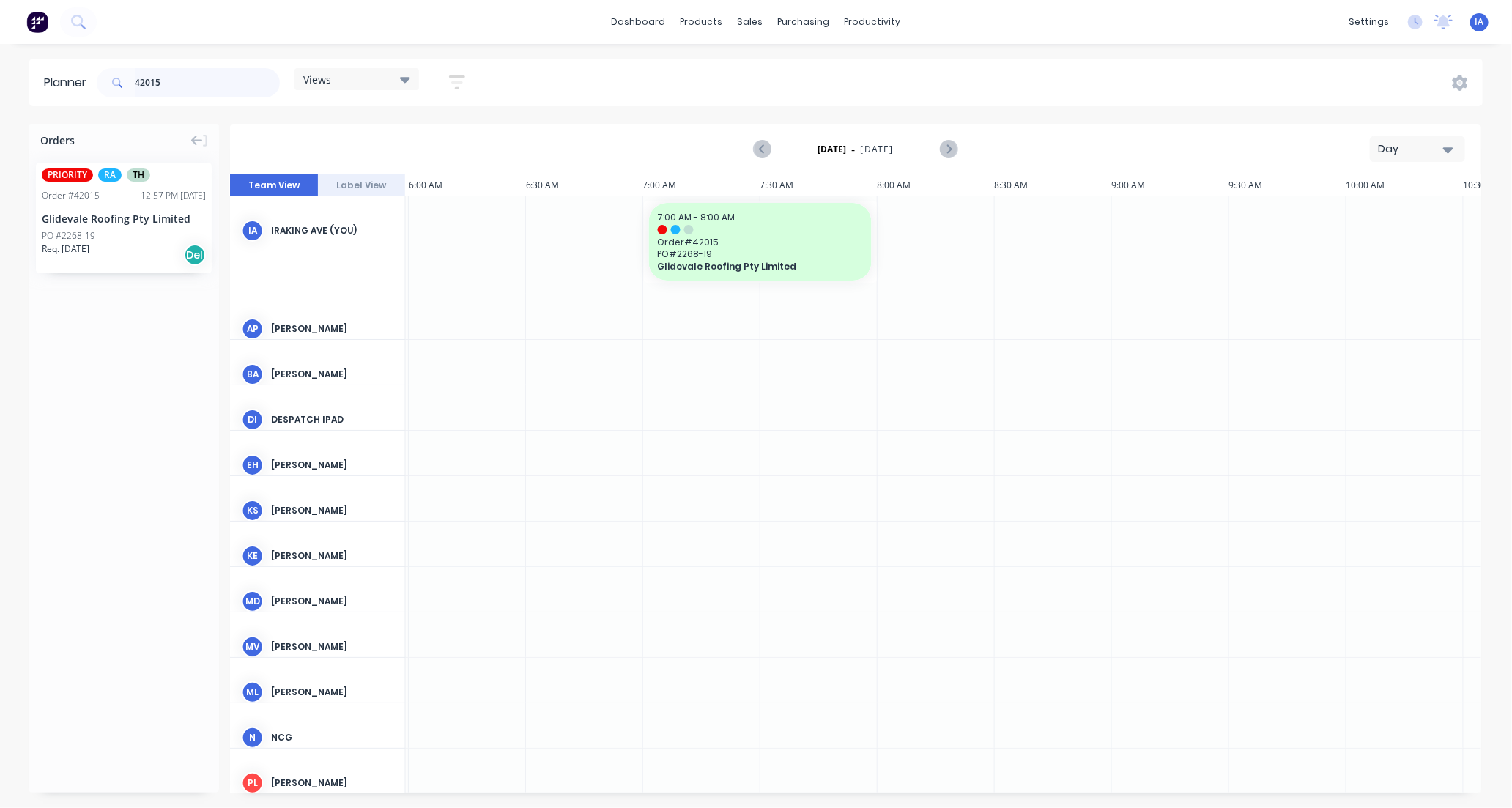
click at [191, 82] on input "42015" at bounding box center [208, 82] width 145 height 29
type input "4"
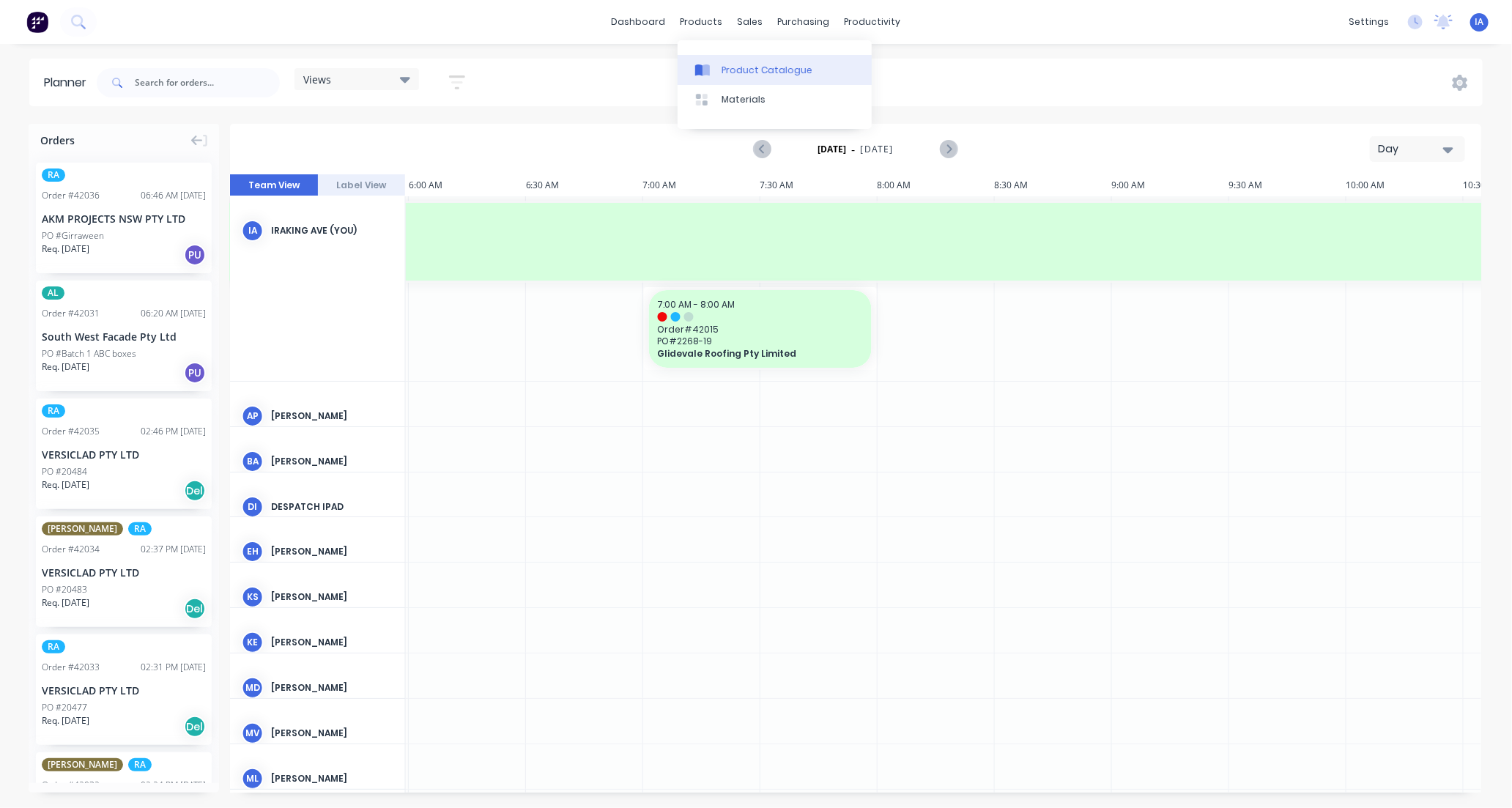
click at [735, 66] on div "Product Catalogue" at bounding box center [766, 70] width 91 height 13
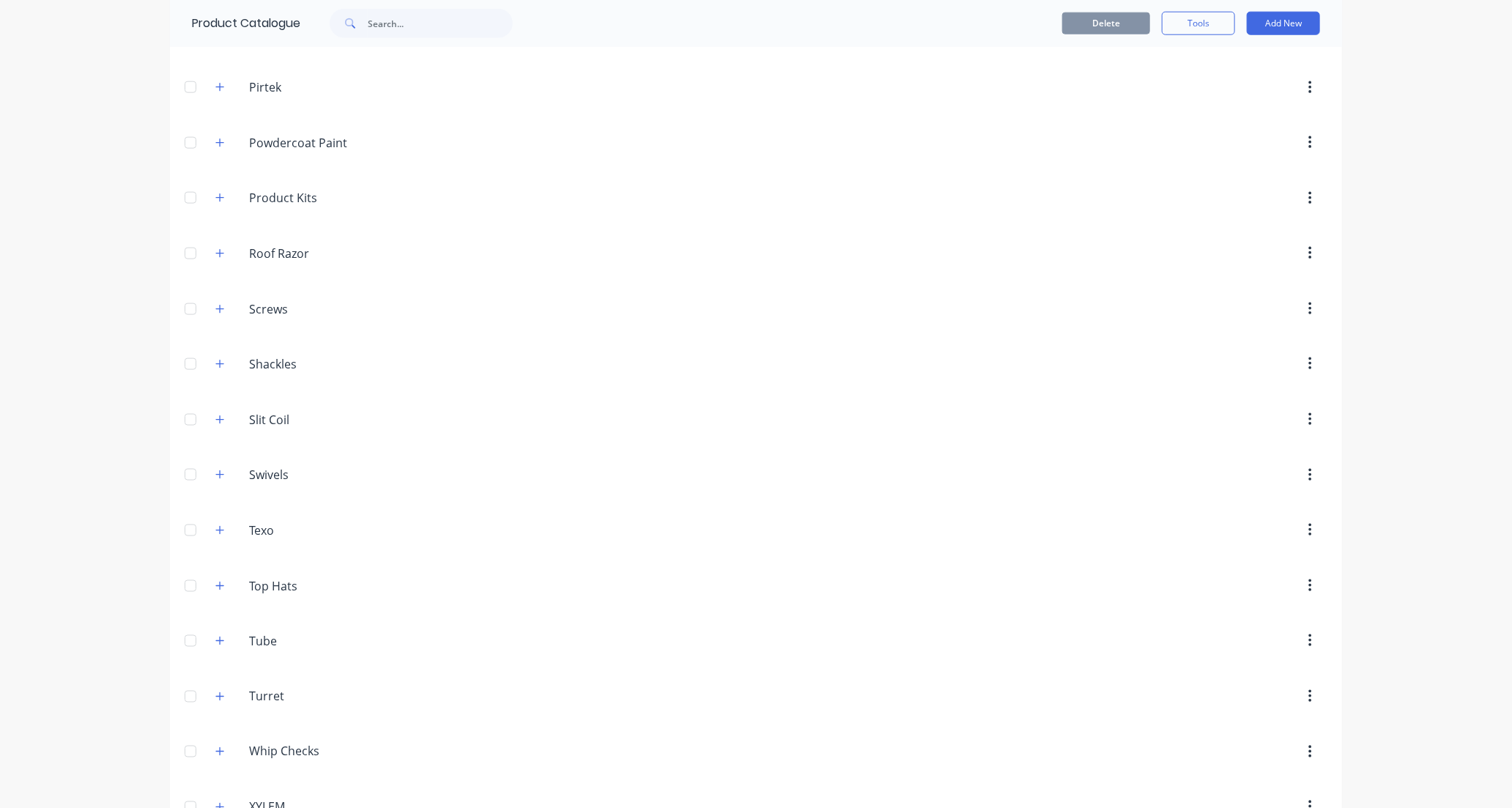
scroll to position [991, 0]
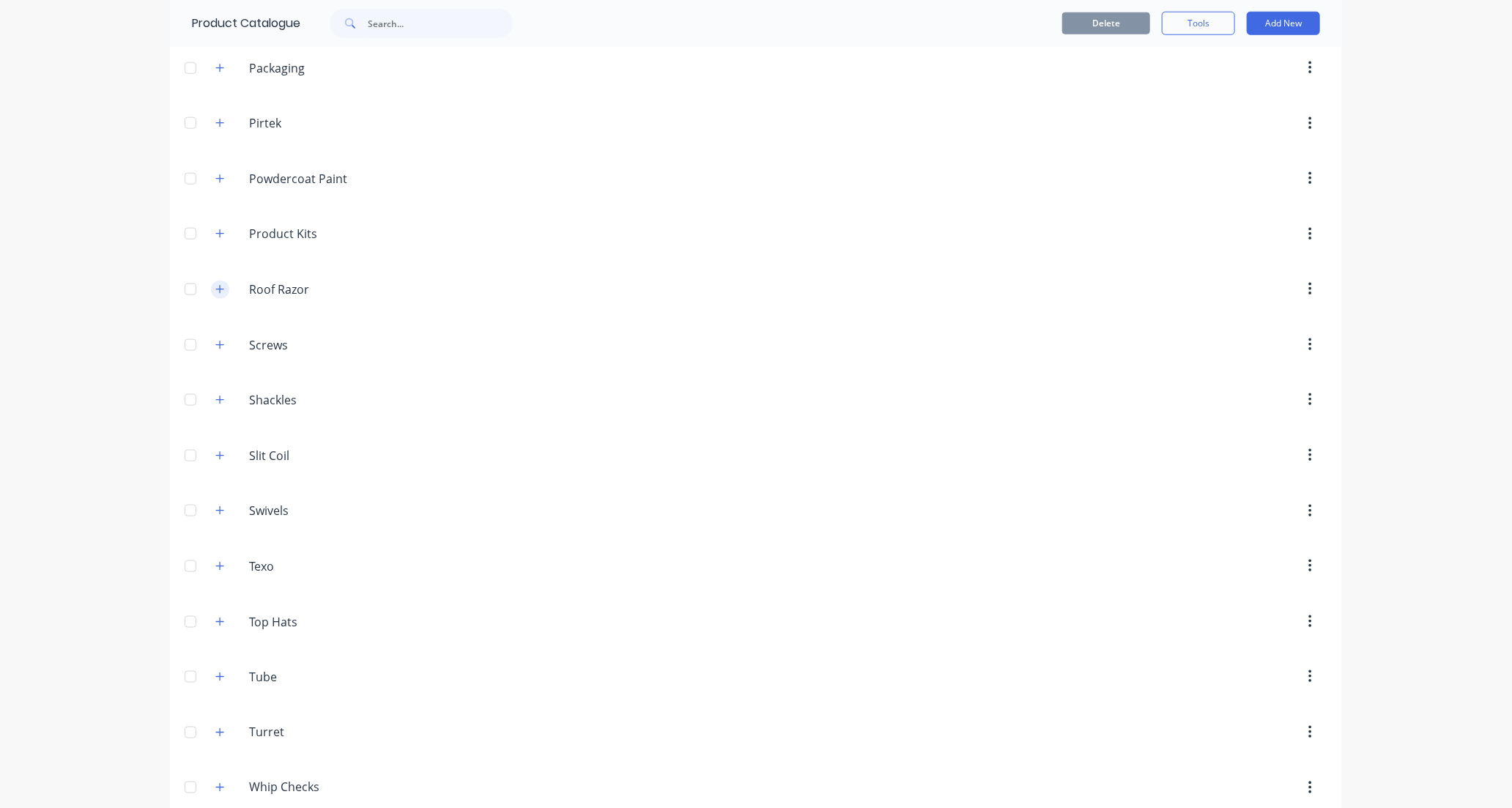
click at [216, 293] on icon "button" at bounding box center [220, 288] width 8 height 8
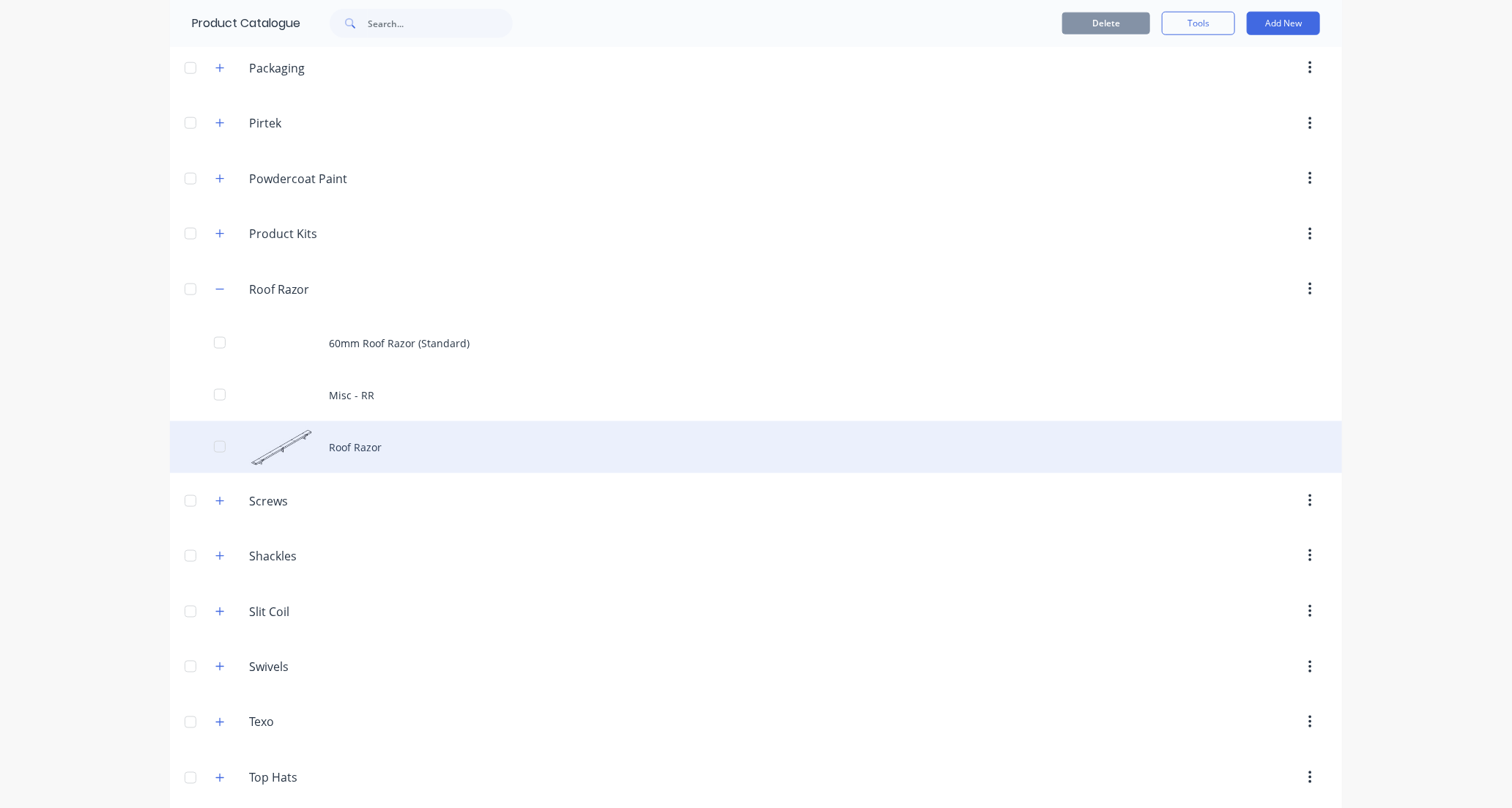
click at [376, 452] on div "Roof Razor" at bounding box center [756, 447] width 1172 height 52
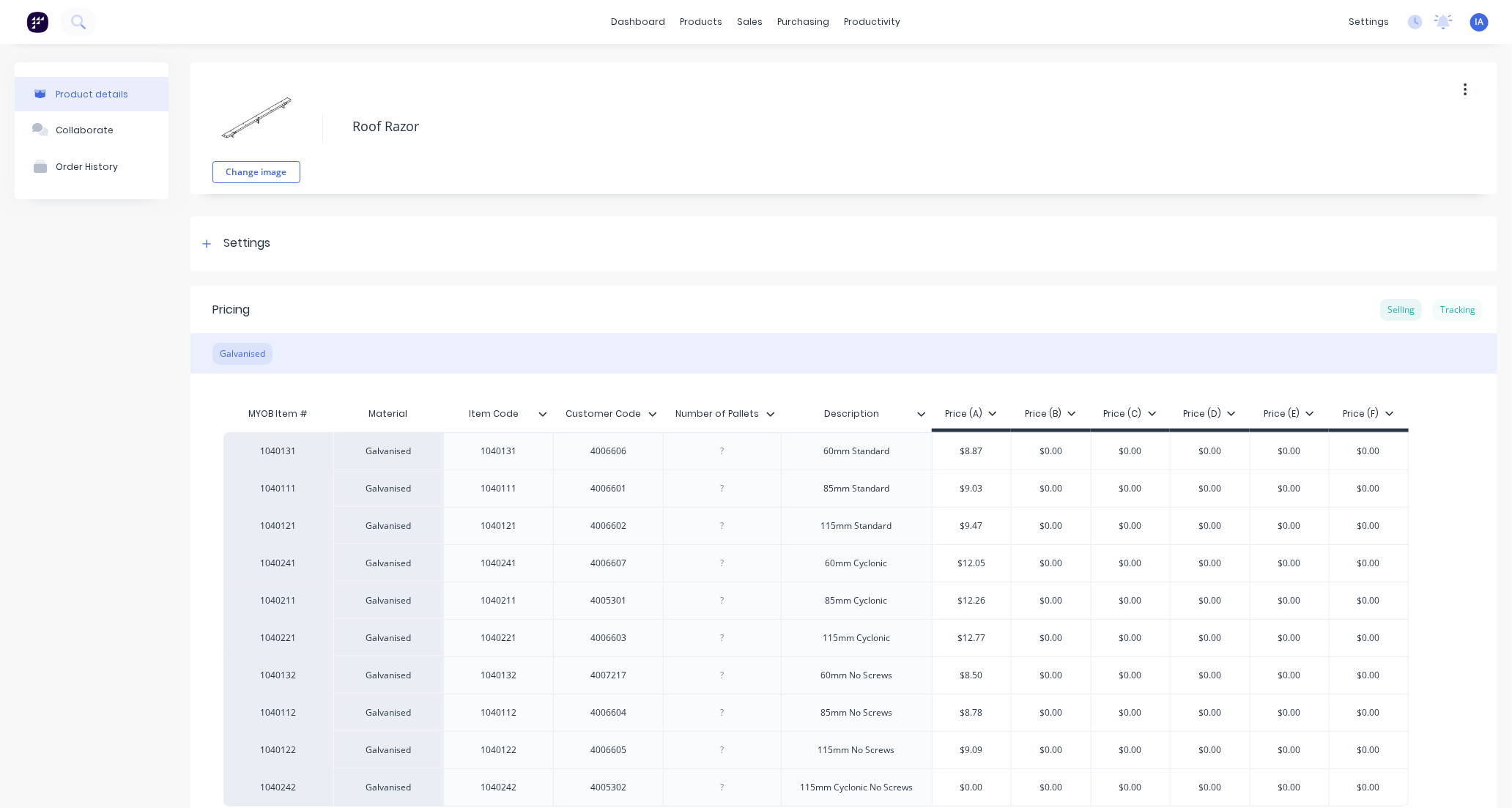
click at [1444, 306] on div "Tracking" at bounding box center [1457, 310] width 50 height 22
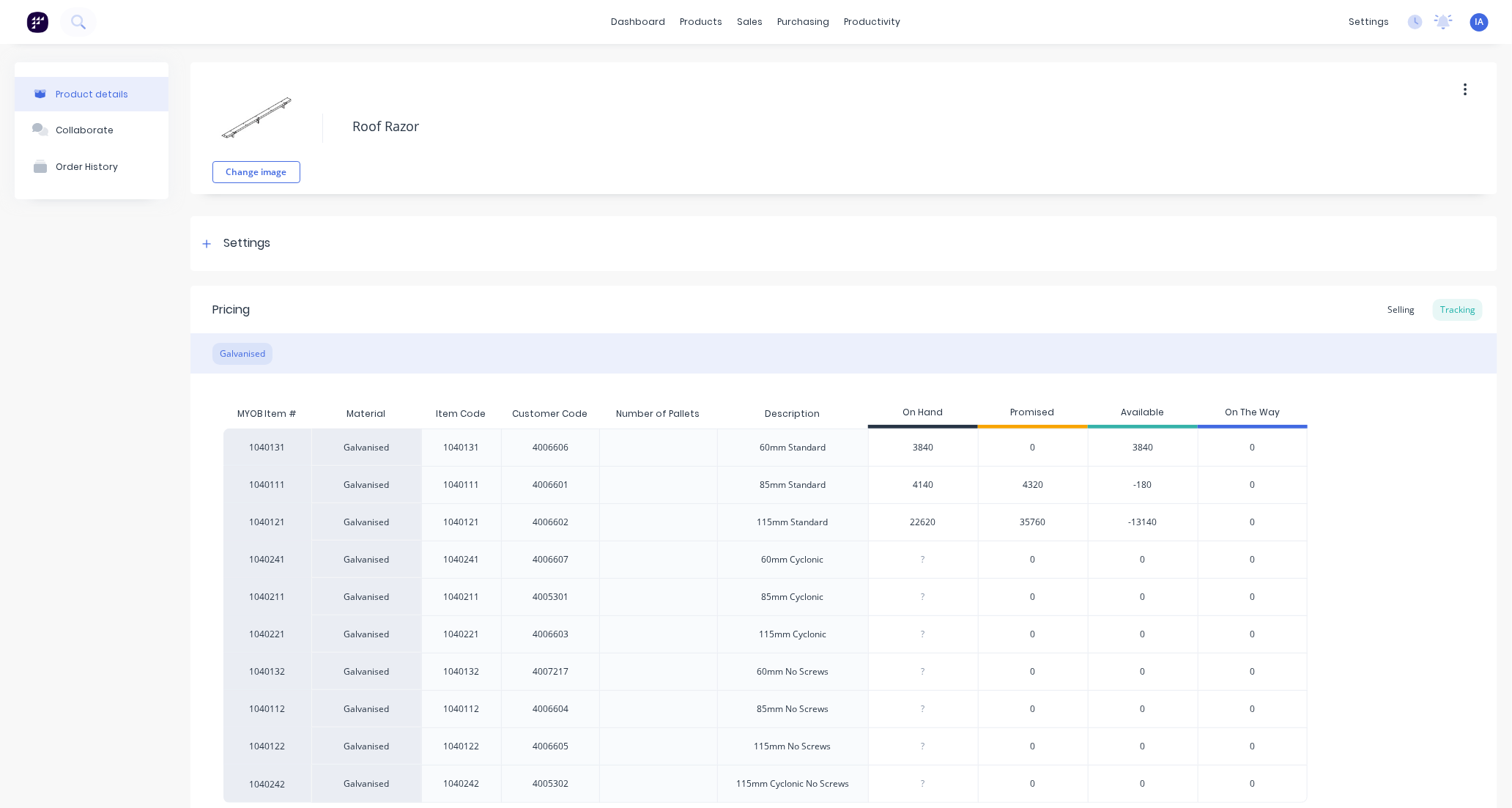
click at [920, 482] on input "4140" at bounding box center [923, 484] width 109 height 13
type input "4320"
click at [1436, 476] on div "1040131 Galvanised 1040131 4006606 60mm Standard 3840 0 3840 0 1040111 Galvanis…" at bounding box center [844, 615] width 1241 height 374
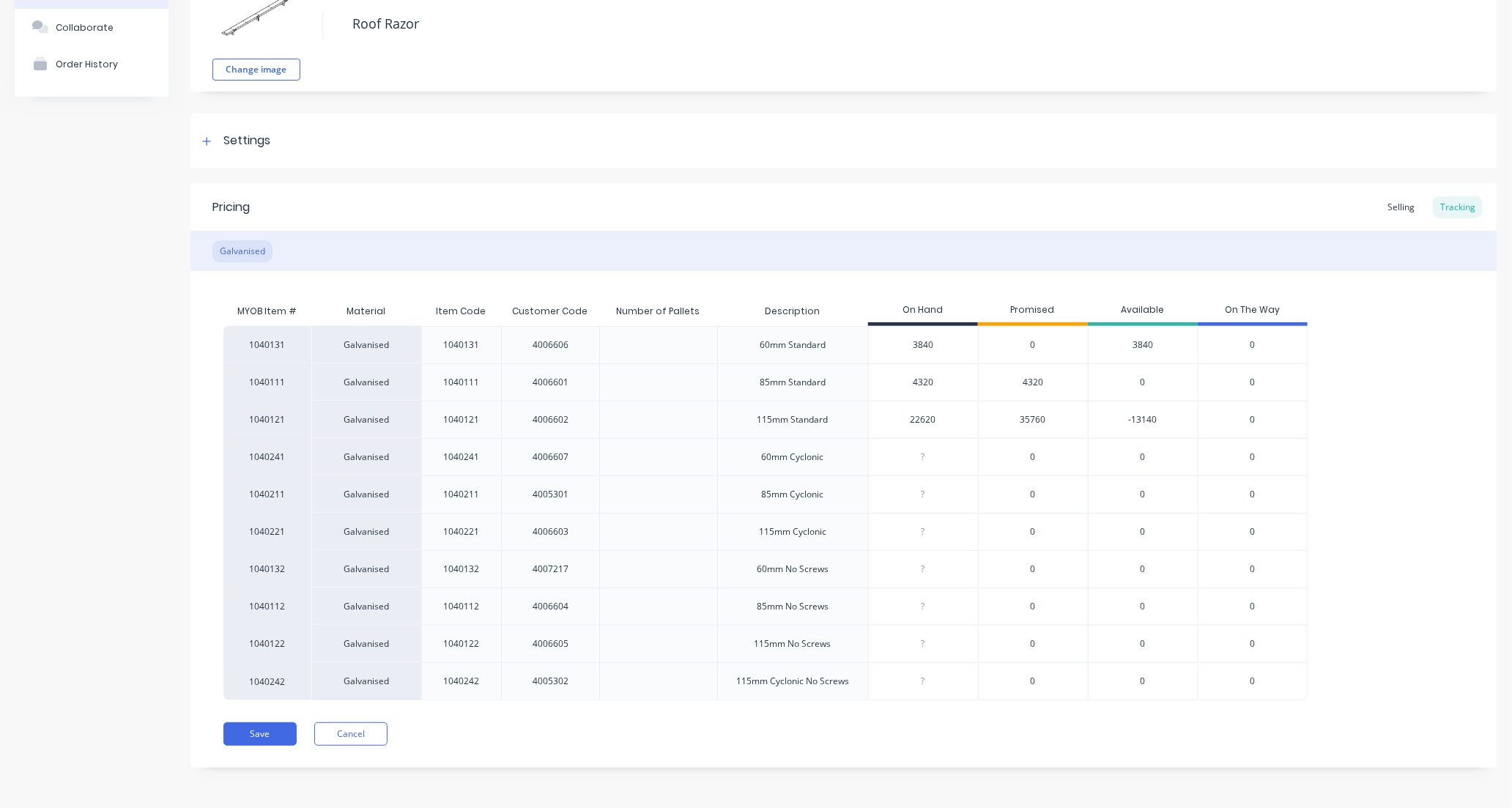
scroll to position [103, 0]
click at [264, 738] on button "Save" at bounding box center [260, 733] width 73 height 24
